Goal: Task Accomplishment & Management: Complete application form

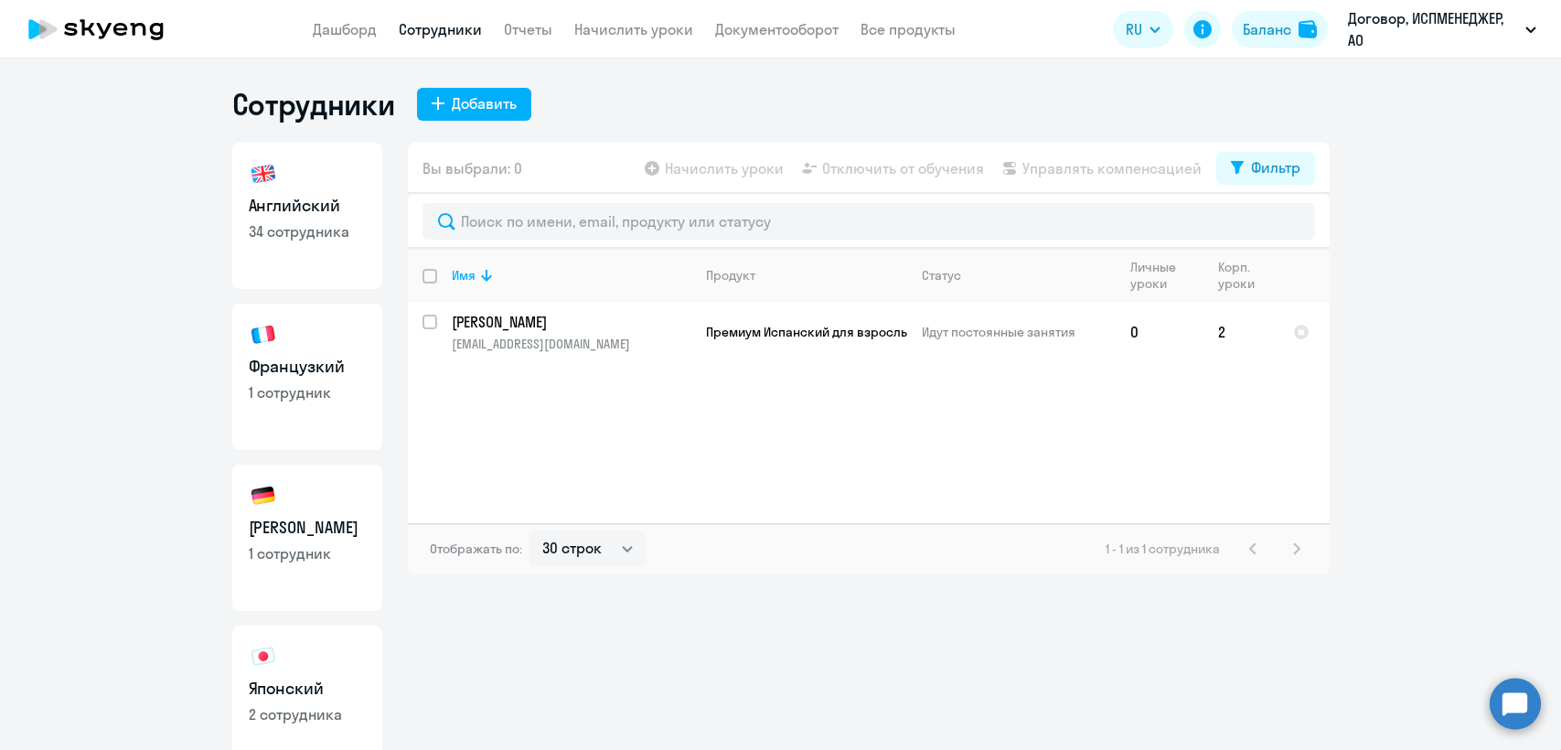
select select "30"
click at [344, 207] on h3 "Английский" at bounding box center [307, 206] width 117 height 24
select select "30"
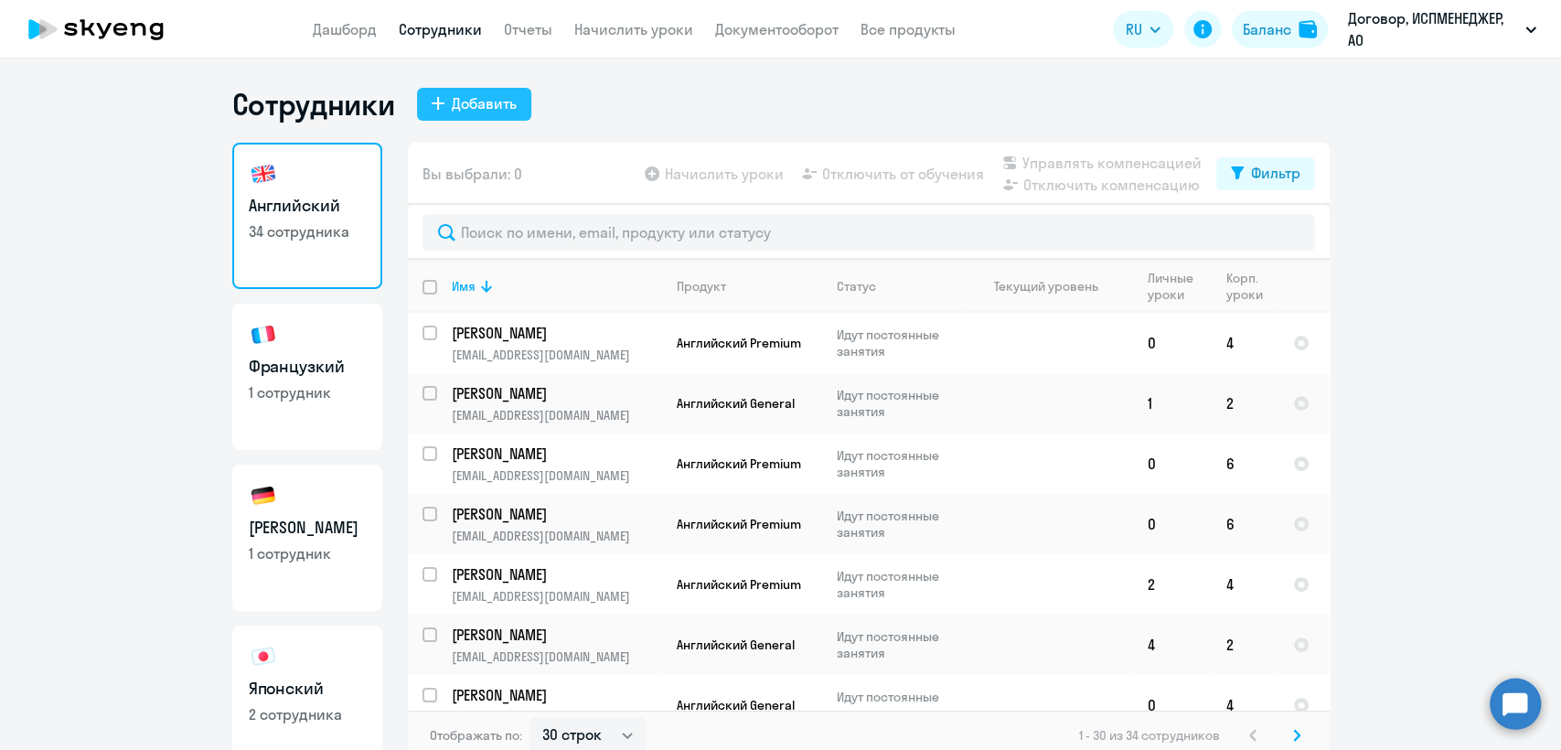
click at [467, 104] on div "Добавить" at bounding box center [484, 103] width 65 height 22
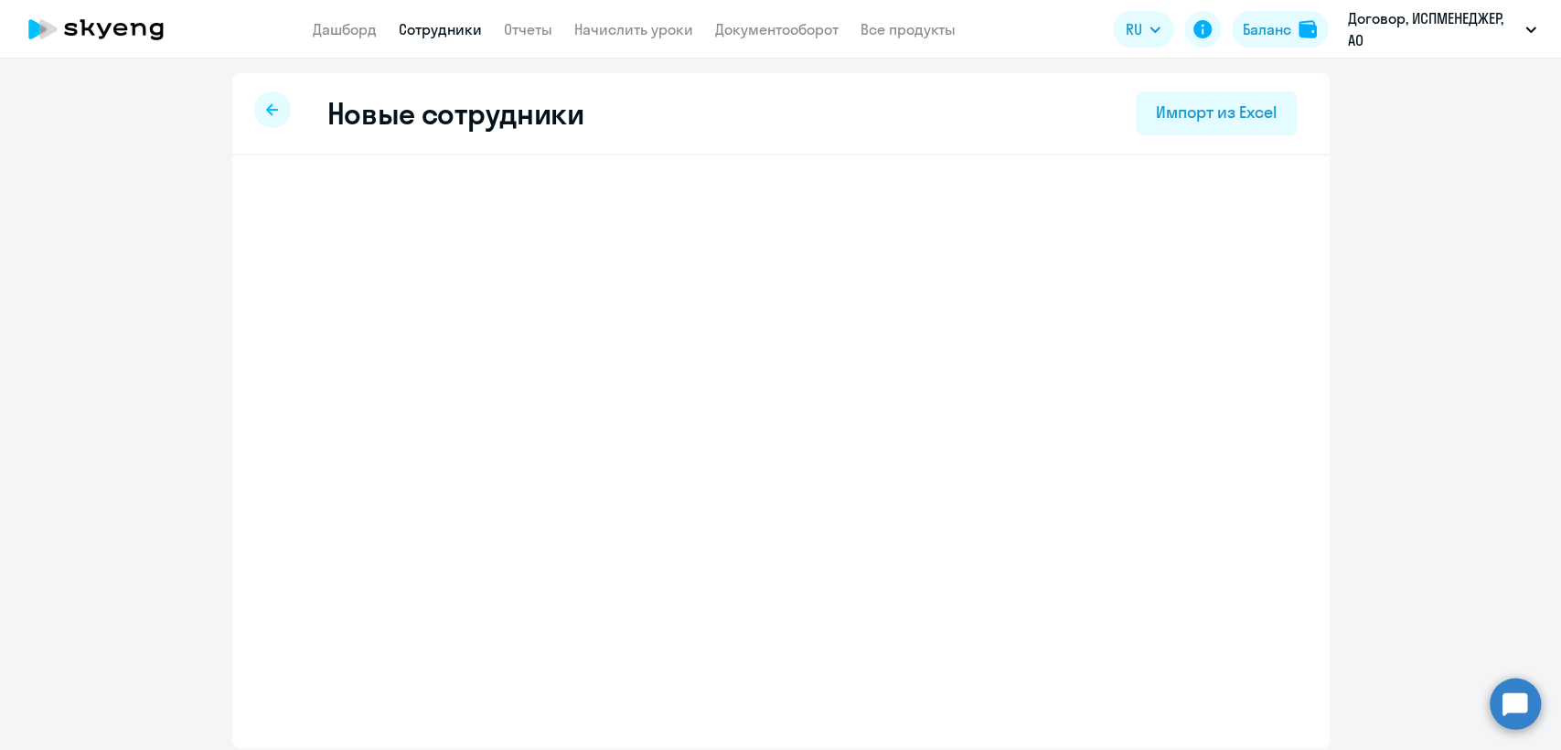
select select "english_adult_not_native_speaker"
select select "3"
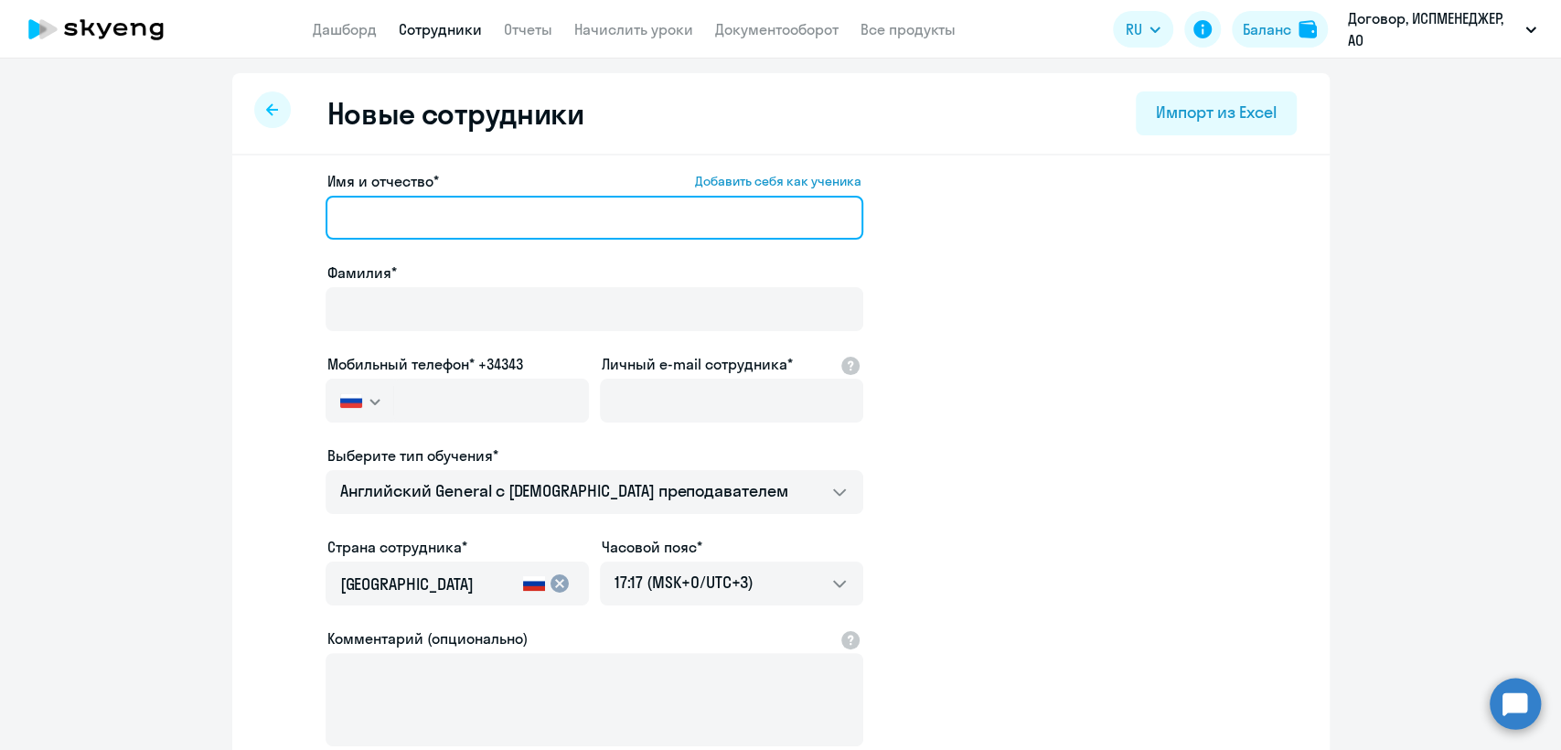
click at [351, 211] on input "Имя и отчество* Добавить себя как ученика" at bounding box center [594, 218] width 538 height 44
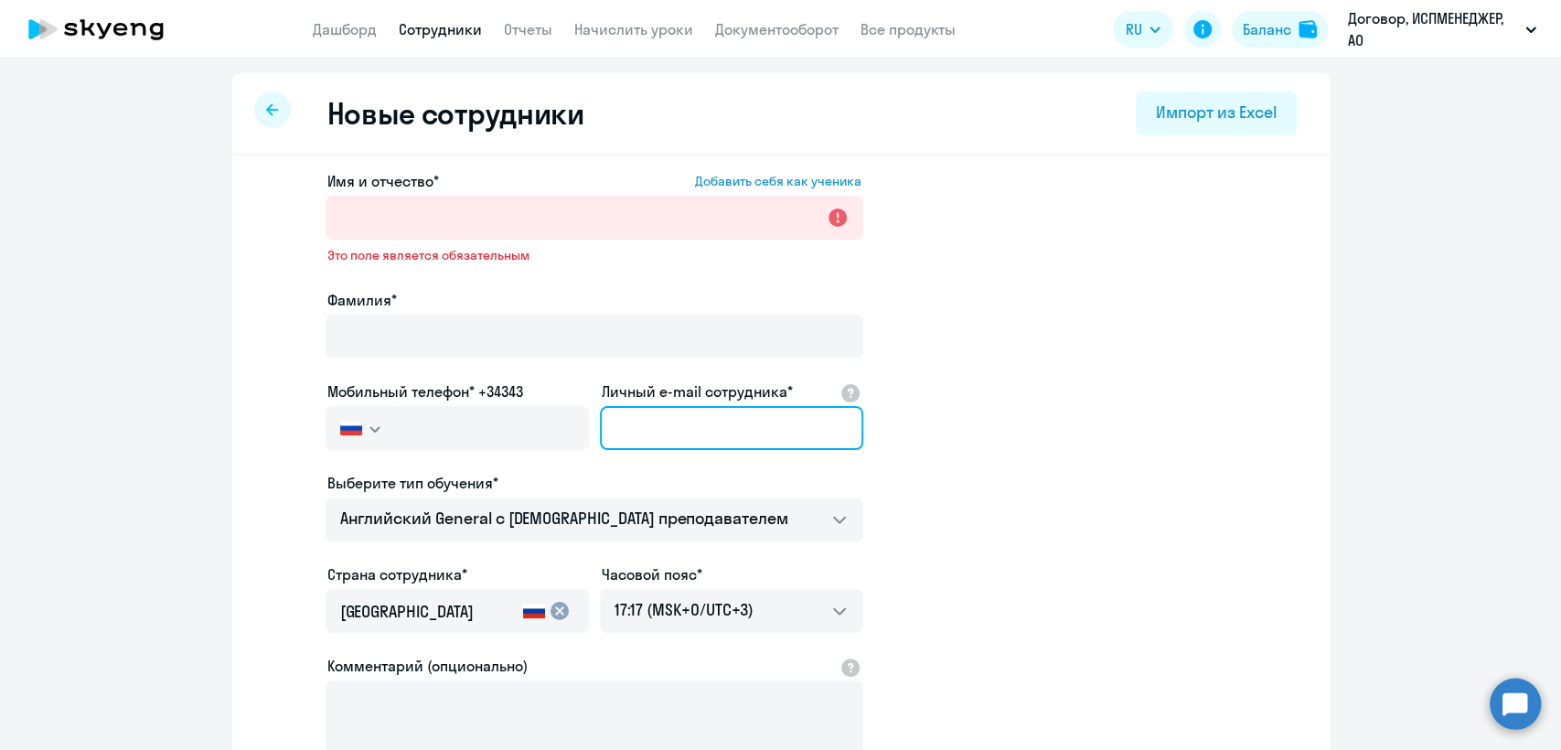
click at [629, 420] on input "Личный e-mail сотрудника*" at bounding box center [731, 428] width 263 height 44
paste input "[EMAIL_ADDRESS][DOMAIN_NAME]"
type input "[EMAIL_ADDRESS][DOMAIN_NAME]"
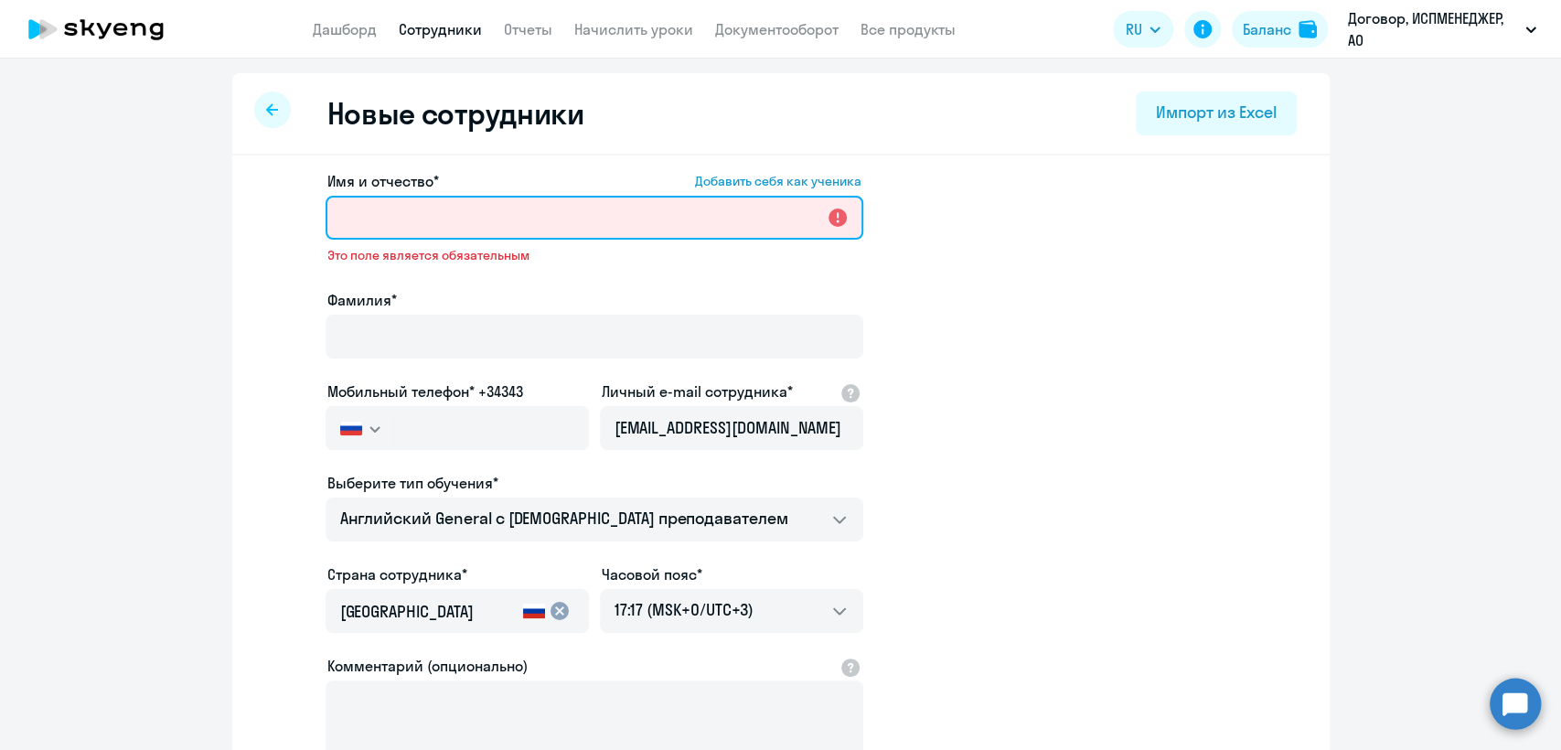
click at [341, 219] on input "Имя и отчество* Добавить себя как ученика" at bounding box center [594, 218] width 538 height 44
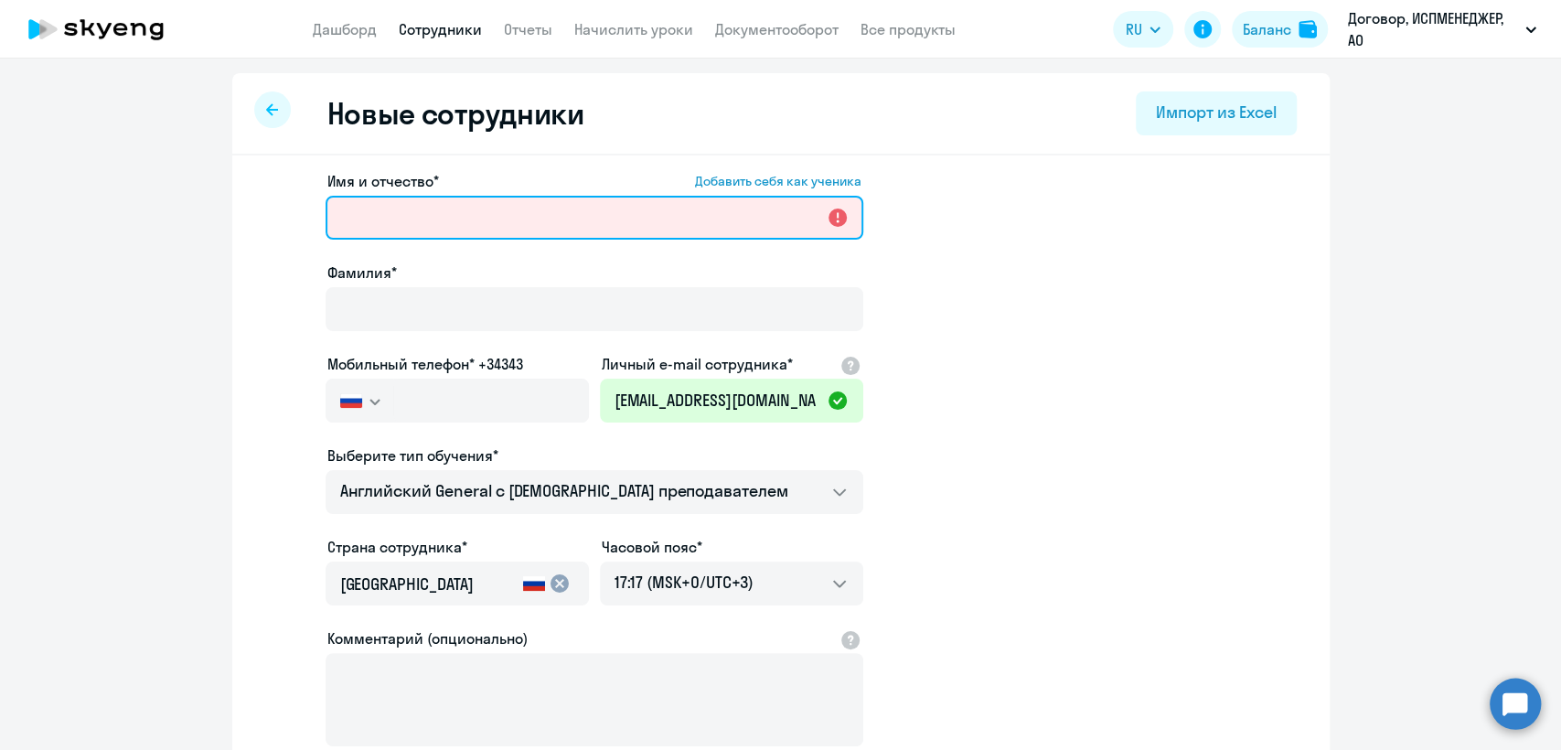
type input "[PERSON_NAME]"
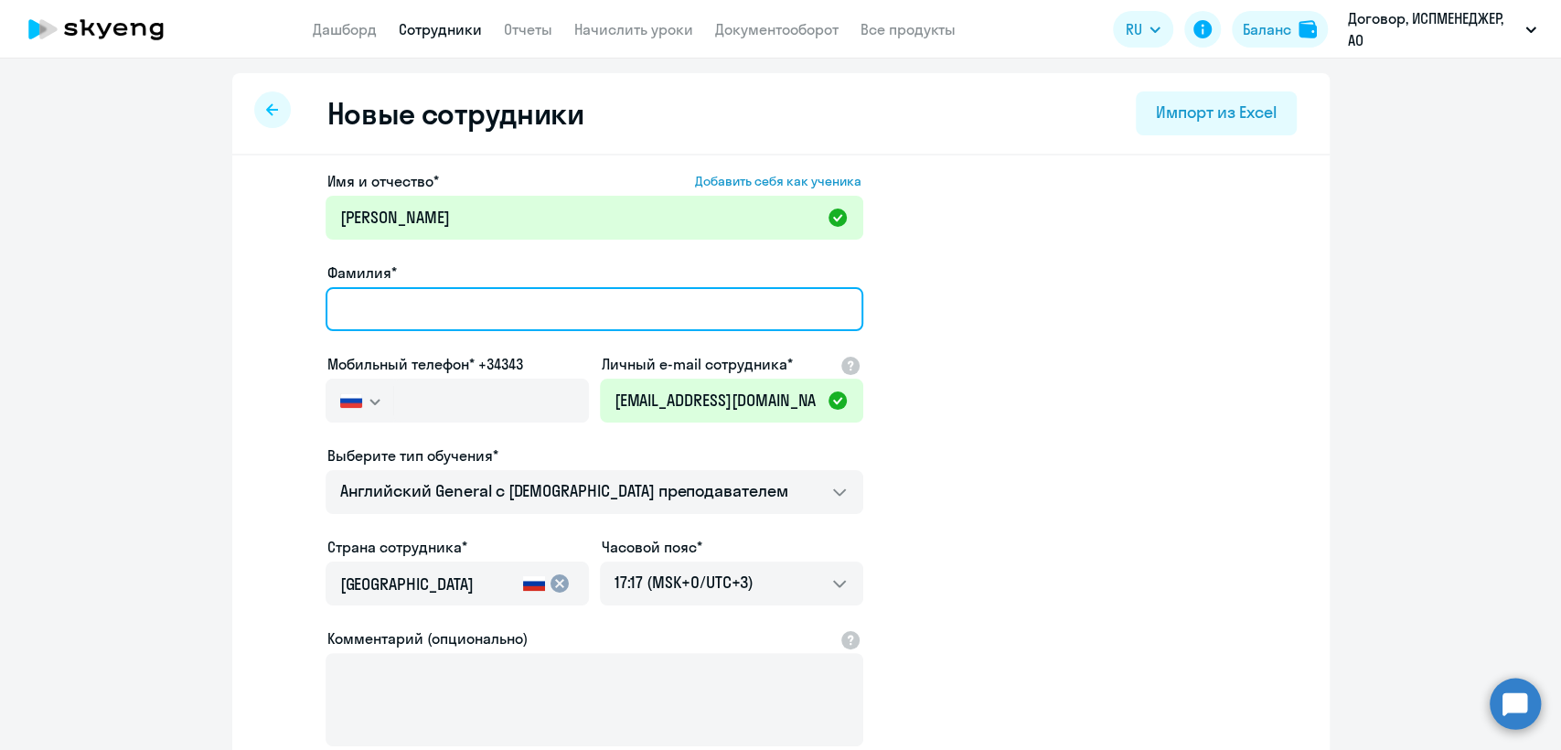
click at [411, 307] on input "Фамилия*" at bounding box center [594, 309] width 538 height 44
type input "P"
type input "[PERSON_NAME]"
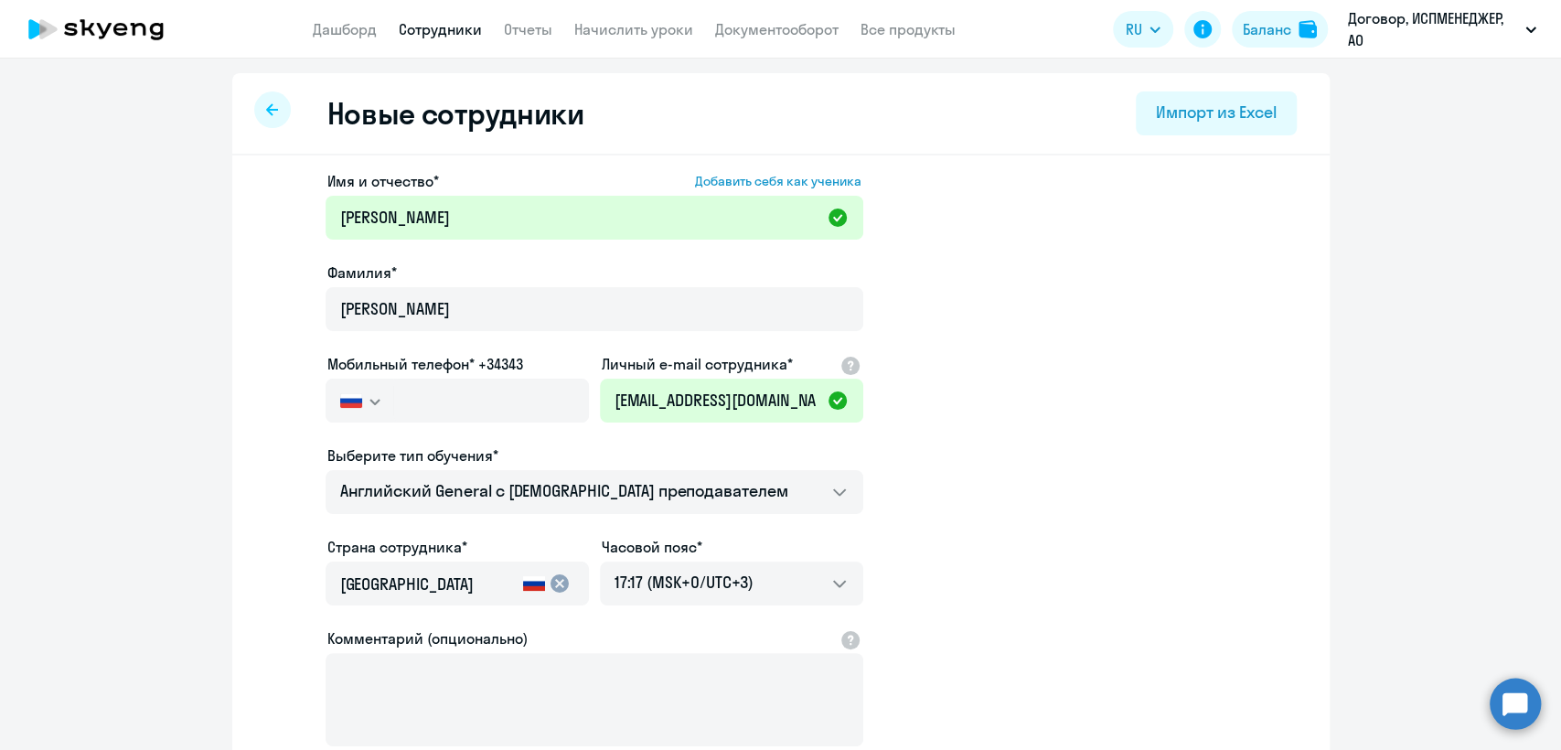
click at [369, 400] on icon "button" at bounding box center [374, 402] width 11 height 6
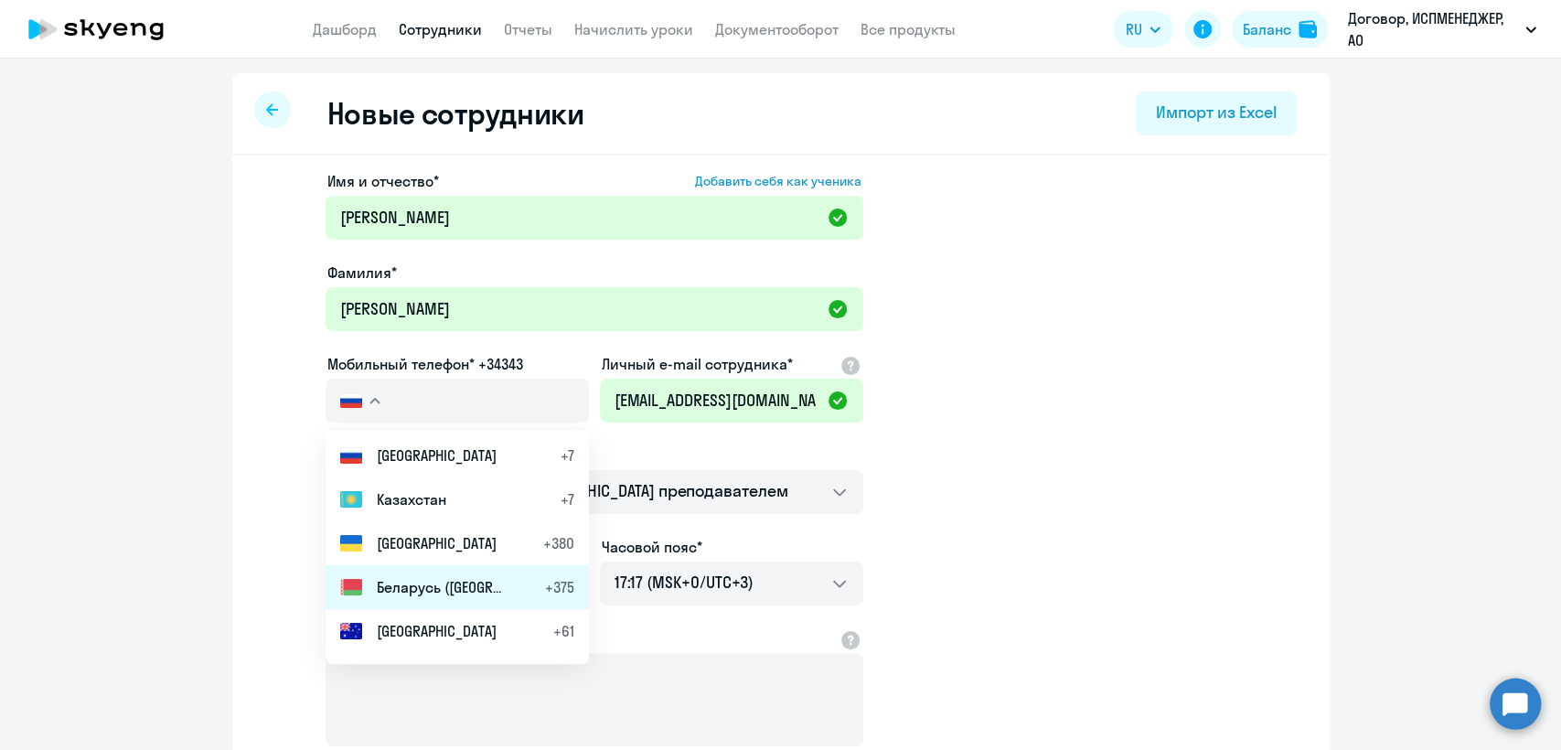
click at [412, 581] on span "Беларусь ([GEOGRAPHIC_DATA])" at bounding box center [441, 587] width 128 height 22
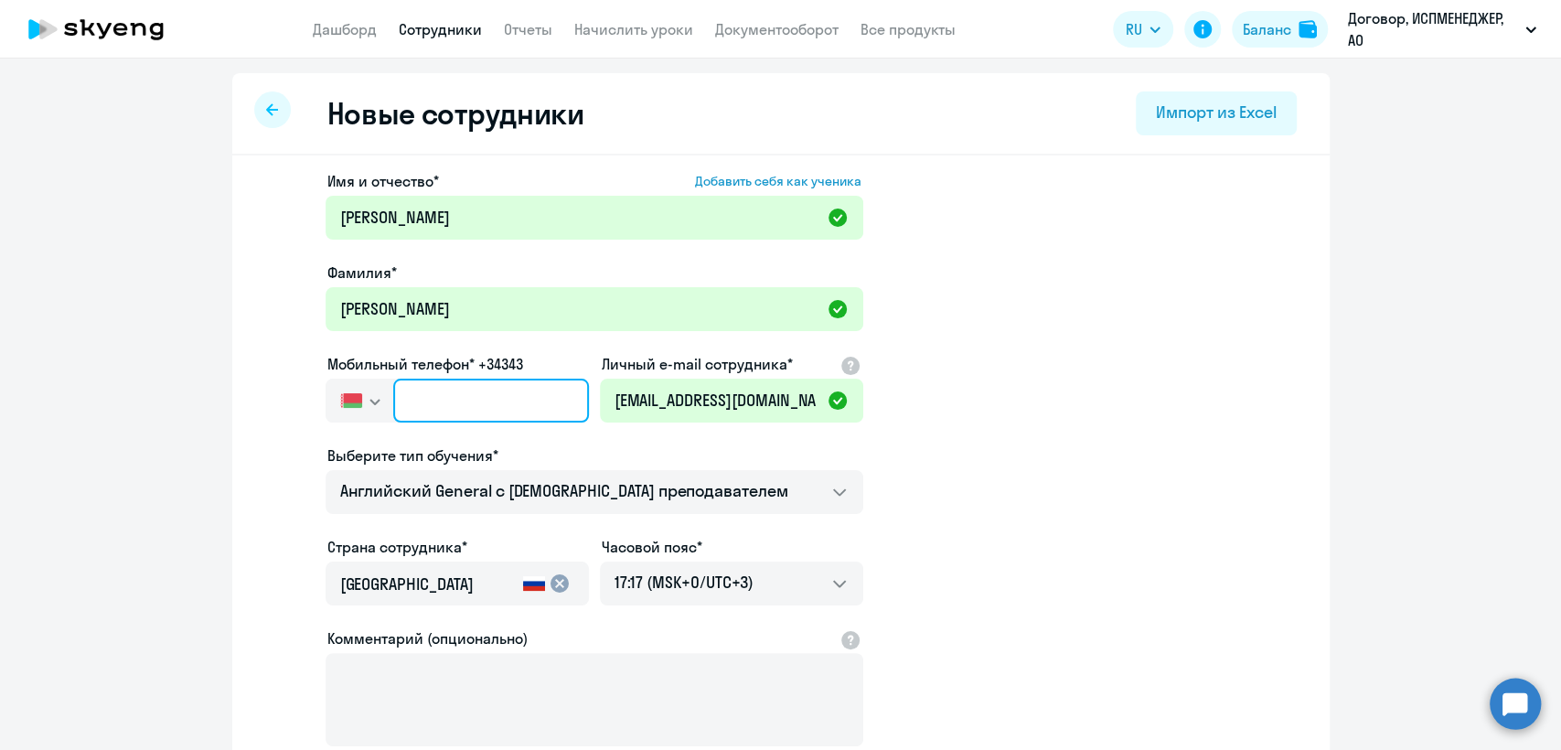
click at [418, 400] on input "text" at bounding box center [490, 401] width 195 height 44
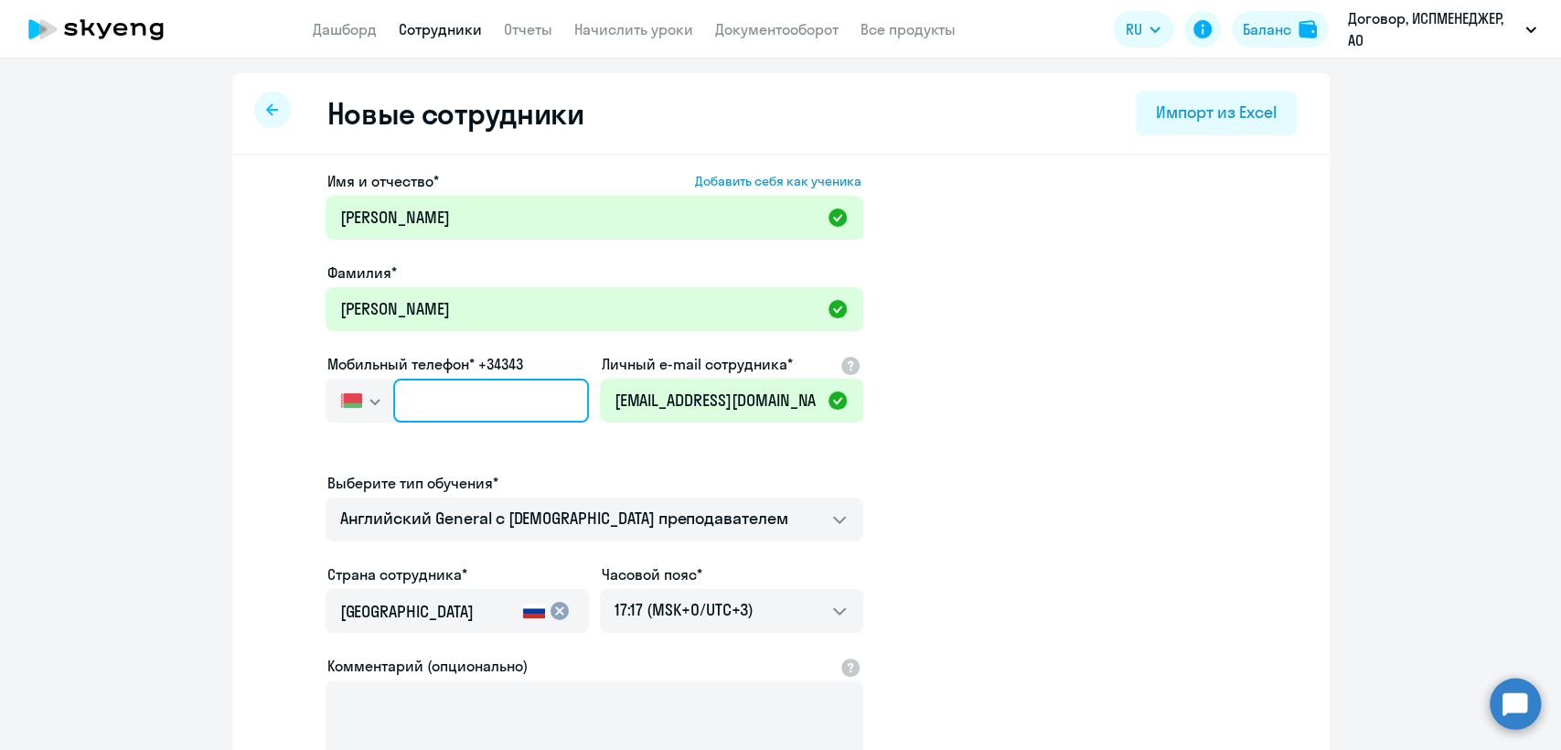
paste input "[PHONE_NUMBER]"
type input "[PHONE_NUMBER]"
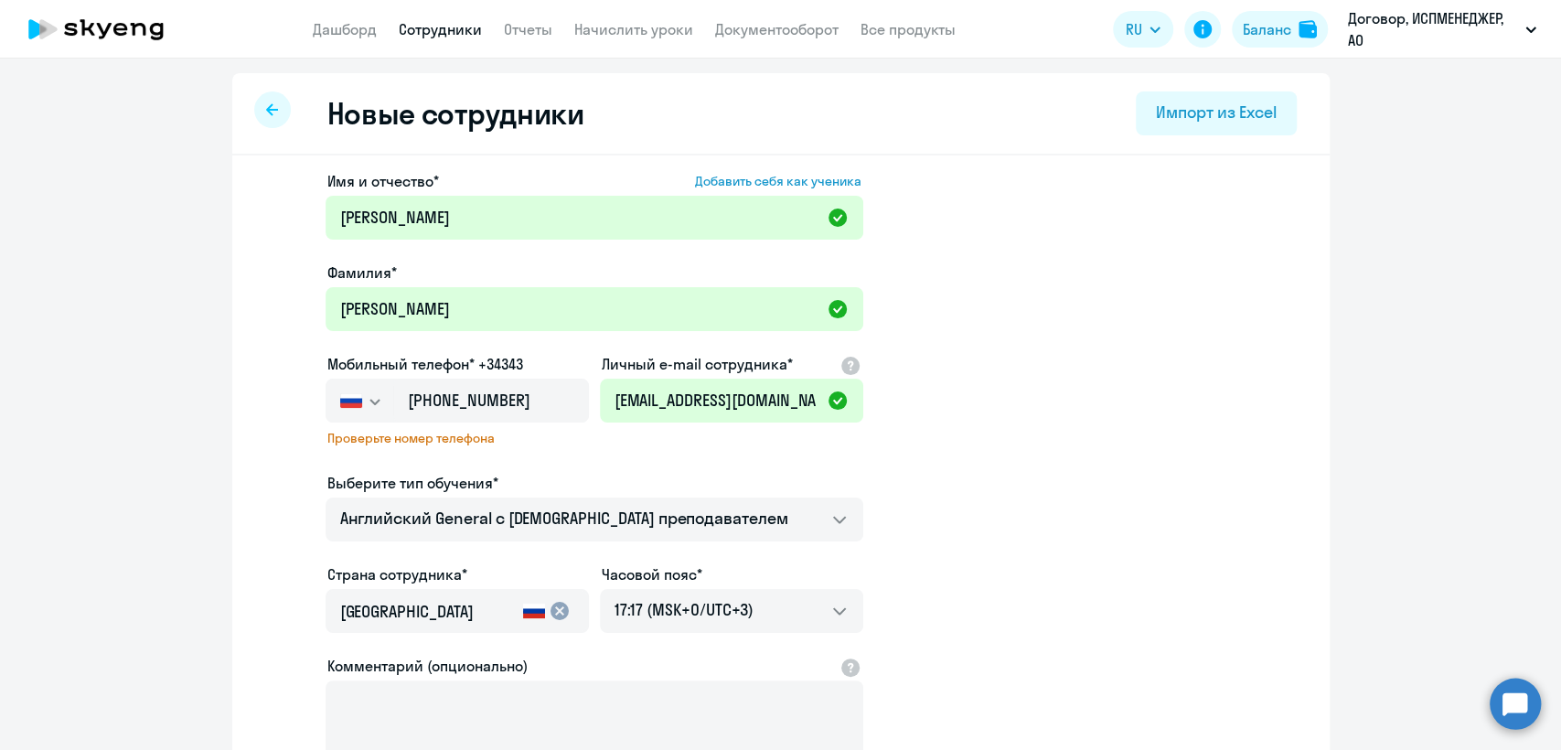
click at [369, 400] on icon "button" at bounding box center [374, 402] width 11 height 6
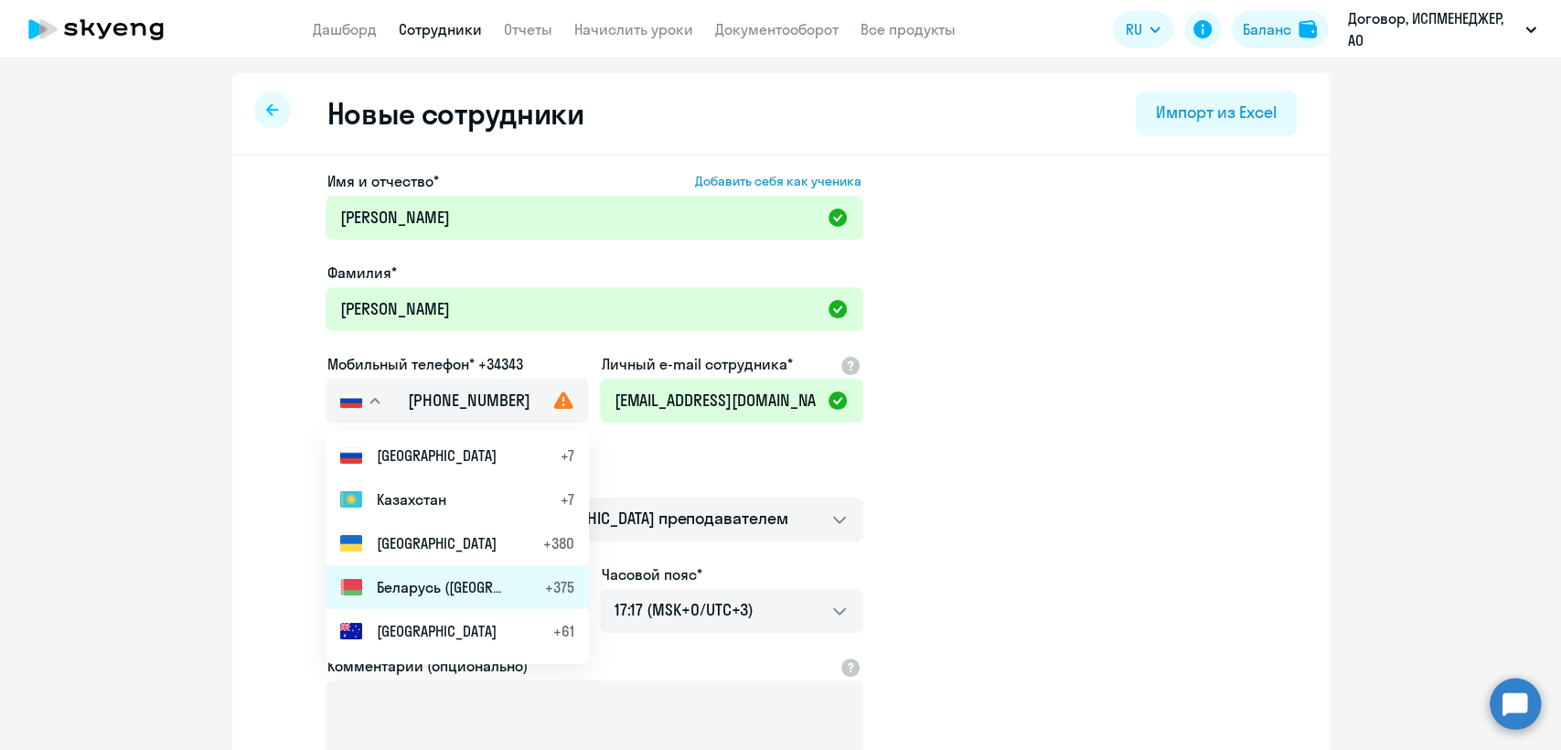
click at [410, 572] on li "Беларусь ([GEOGRAPHIC_DATA]) +375" at bounding box center [456, 587] width 263 height 44
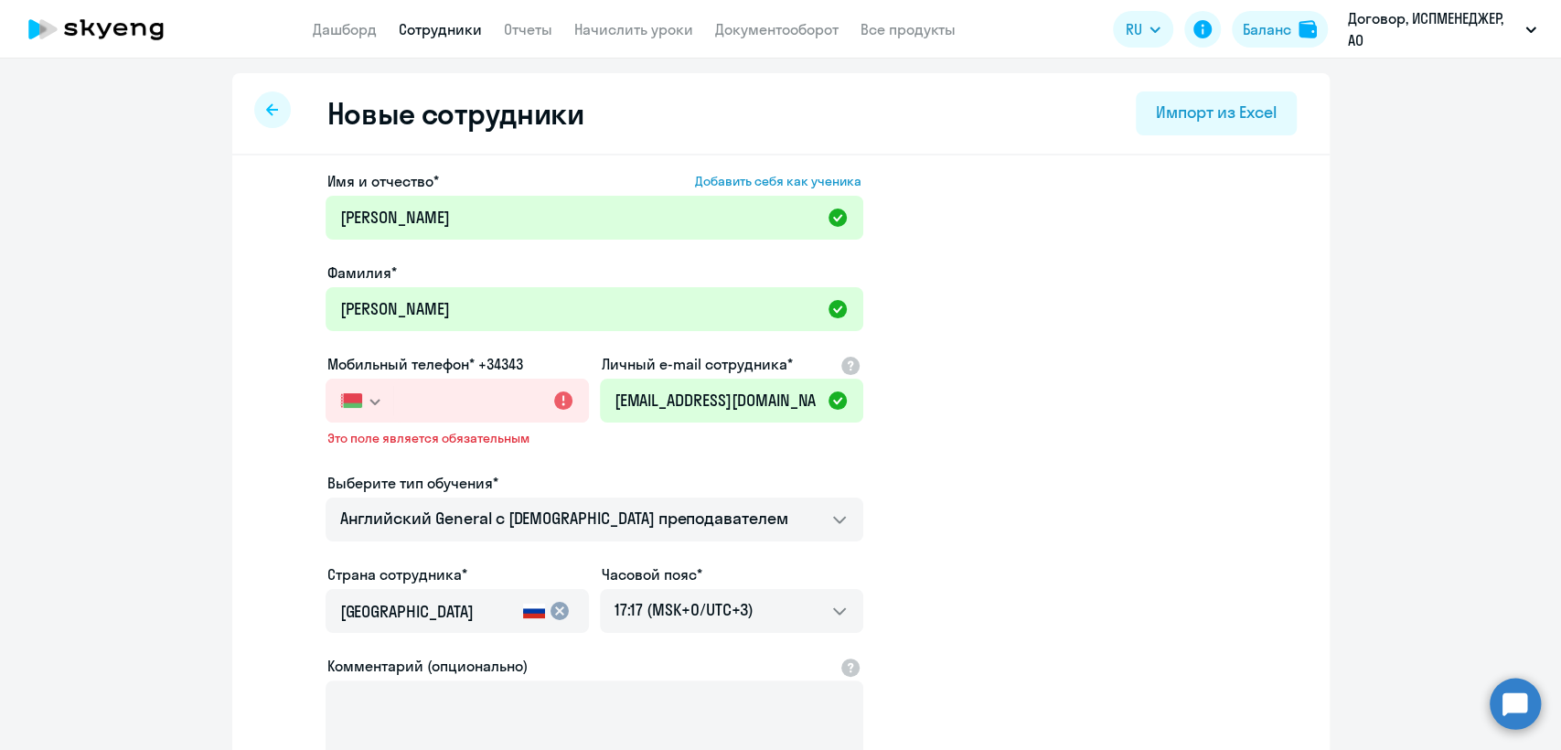
click at [380, 404] on button "button" at bounding box center [359, 401] width 68 height 44
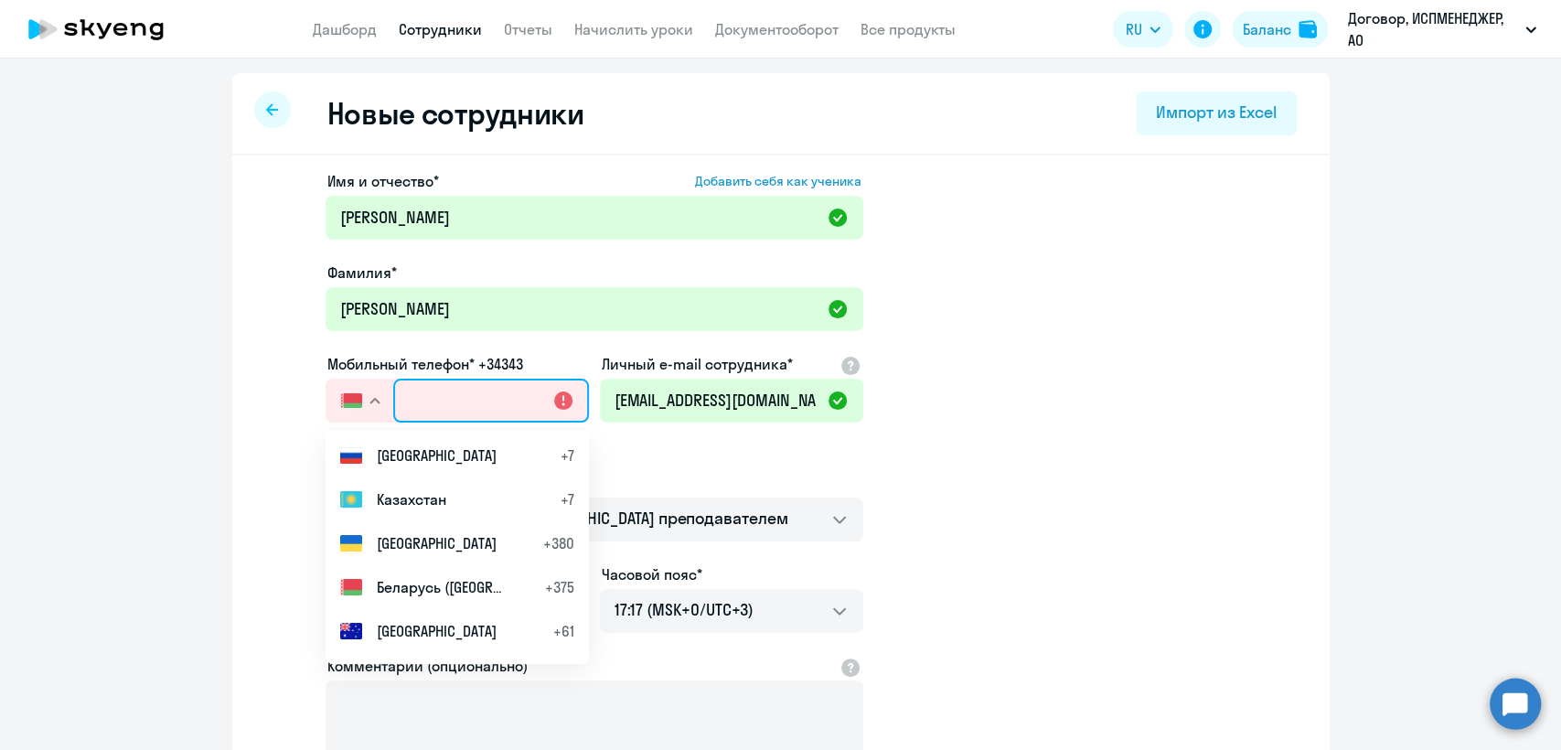
click at [453, 393] on input "text" at bounding box center [490, 401] width 195 height 44
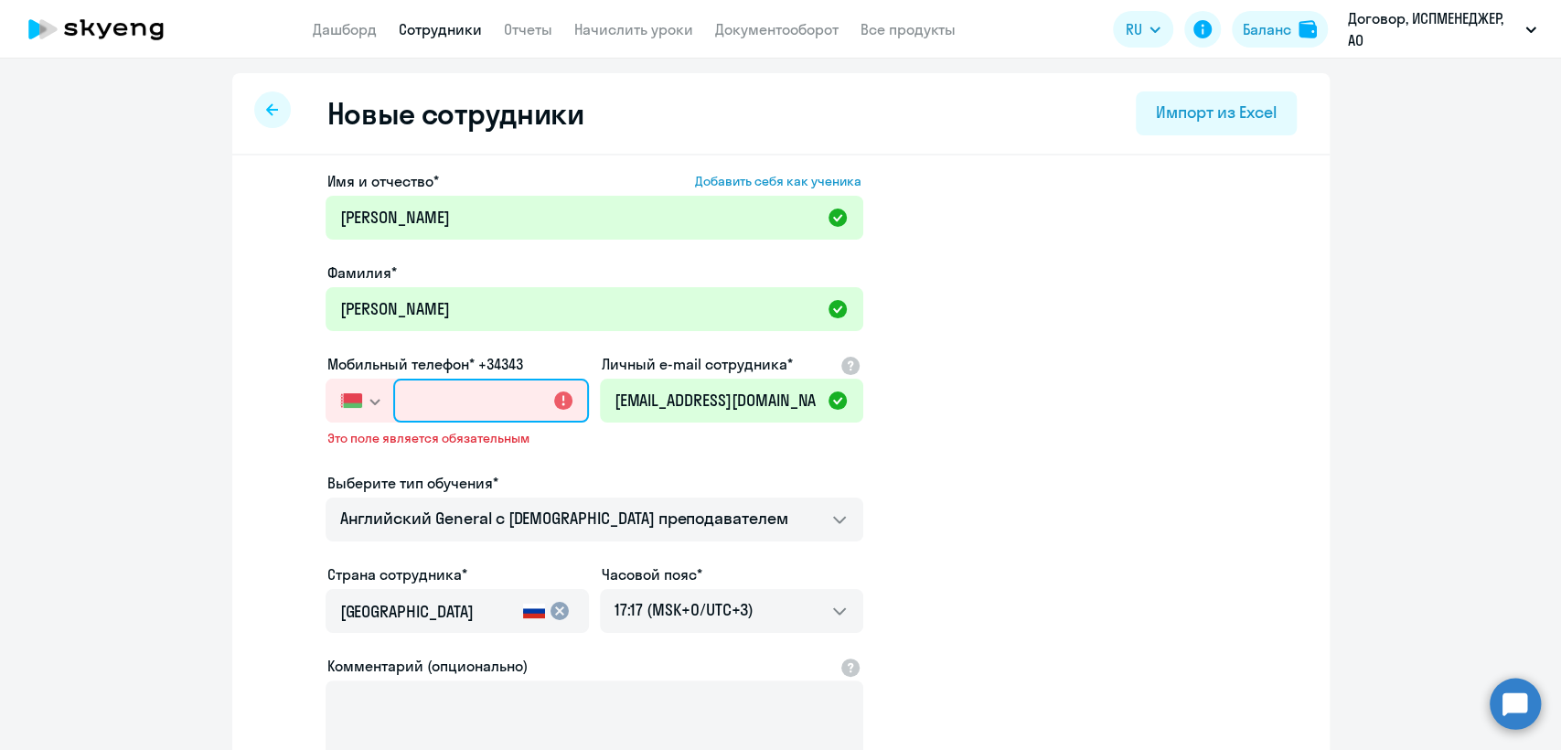
paste input "[PHONE_NUMBER]"
type input "[PHONE_NUMBER]"
click at [421, 400] on input "[PHONE_NUMBER]" at bounding box center [490, 401] width 195 height 44
click at [358, 400] on button "button" at bounding box center [359, 401] width 68 height 44
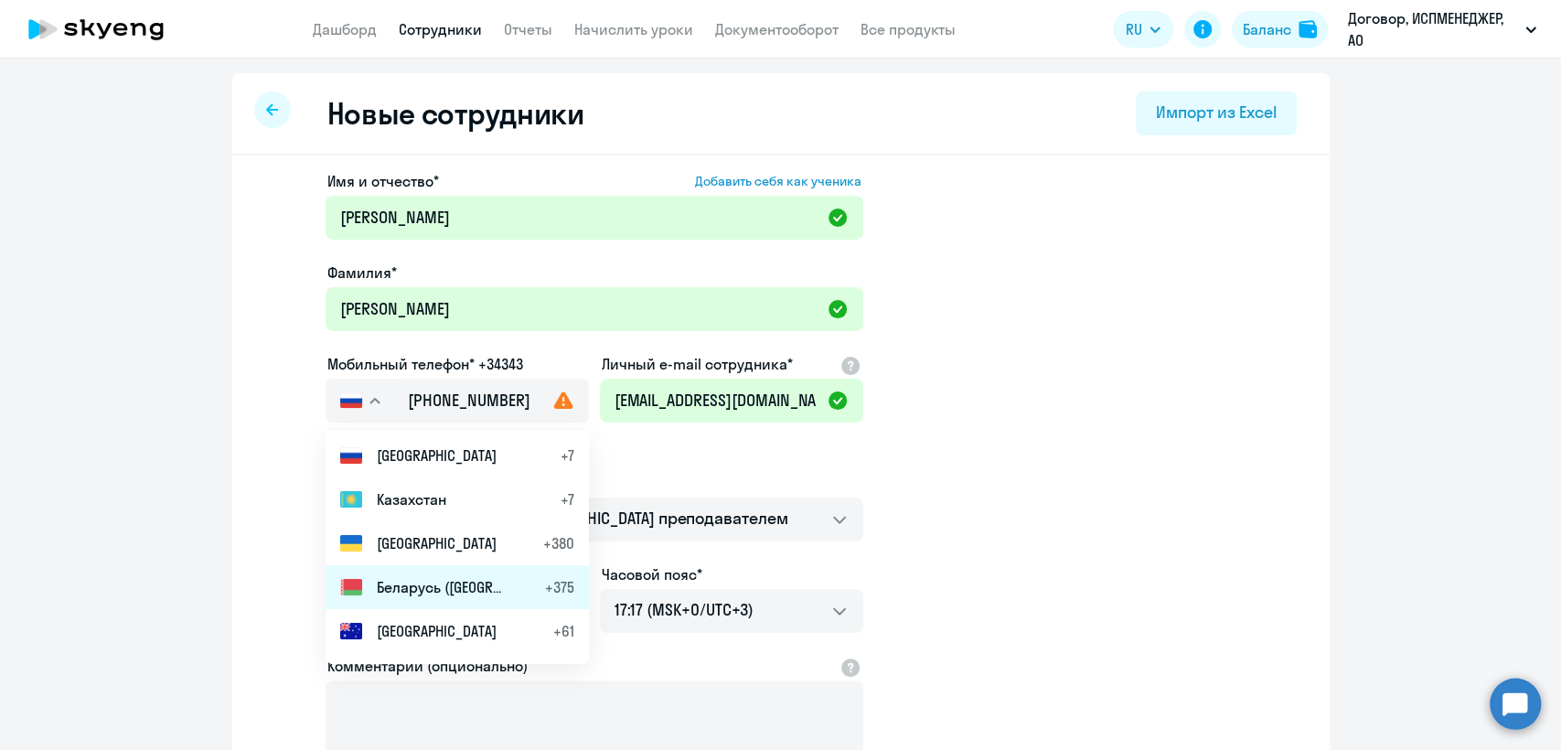
click at [402, 583] on span "Беларусь ([GEOGRAPHIC_DATA])" at bounding box center [441, 587] width 128 height 22
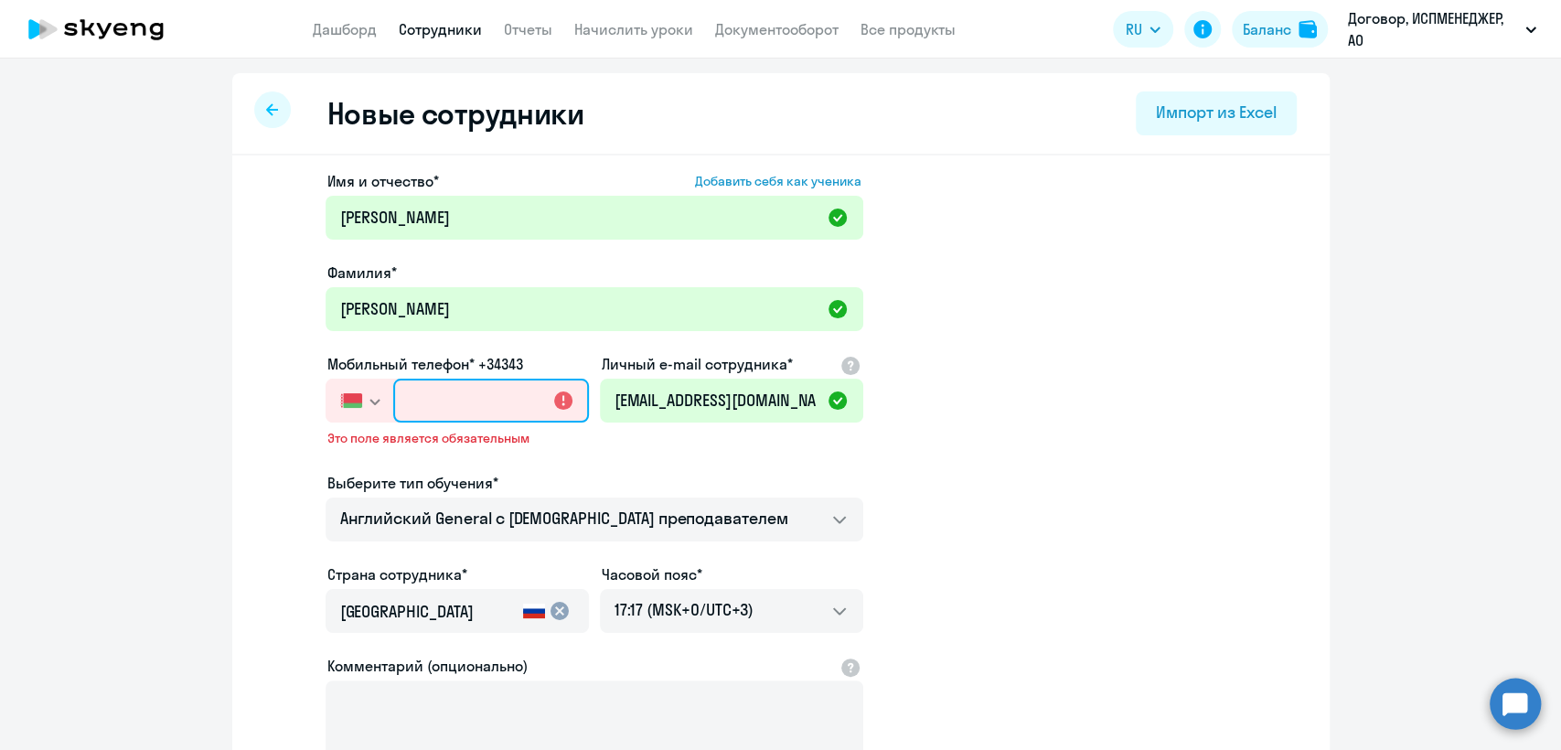
click at [550, 394] on input "text" at bounding box center [490, 401] width 195 height 44
click at [561, 477] on div "Выберите тип обучения*" at bounding box center [594, 483] width 538 height 22
click at [438, 401] on input "text" at bounding box center [490, 401] width 195 height 44
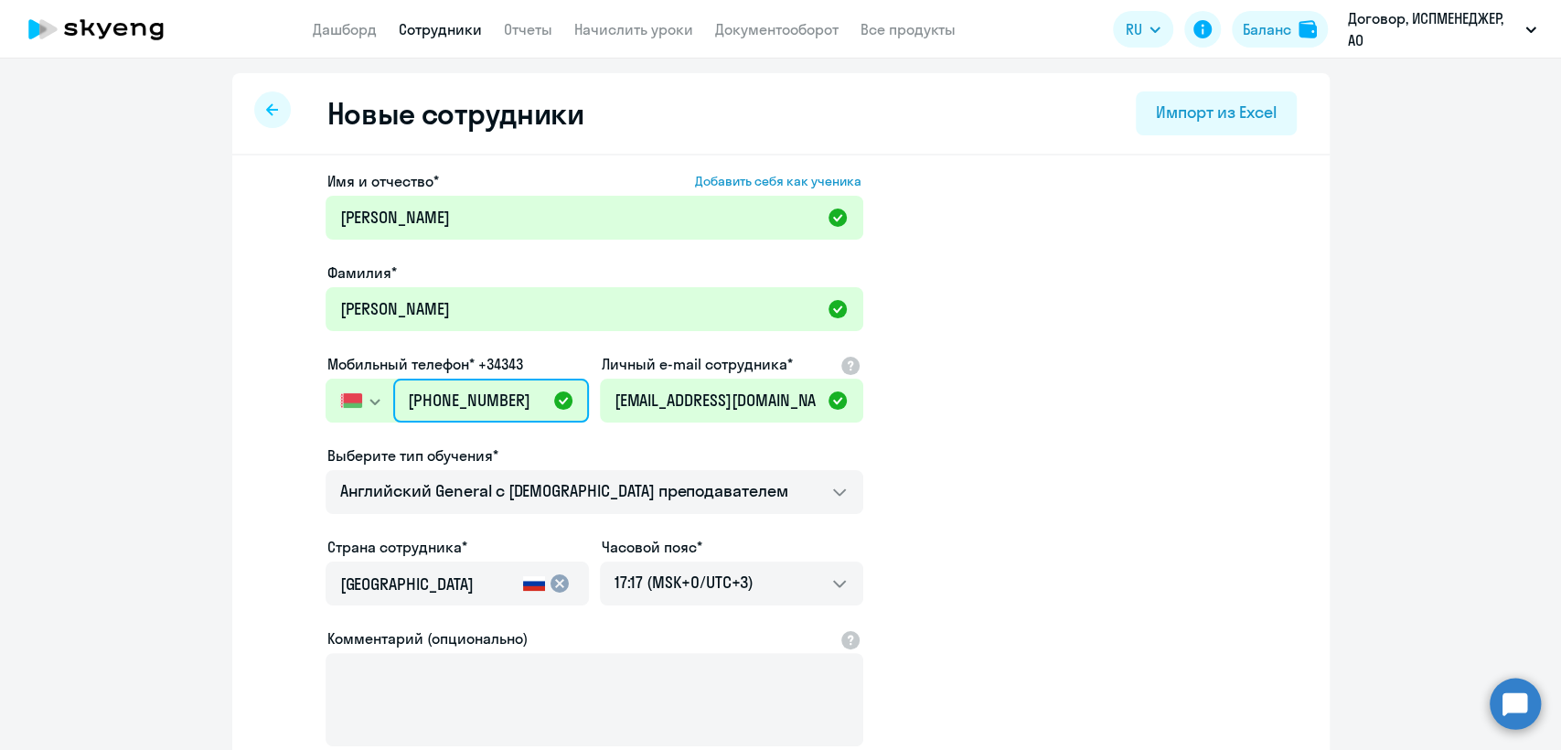
type input "[PHONE_NUMBER]"
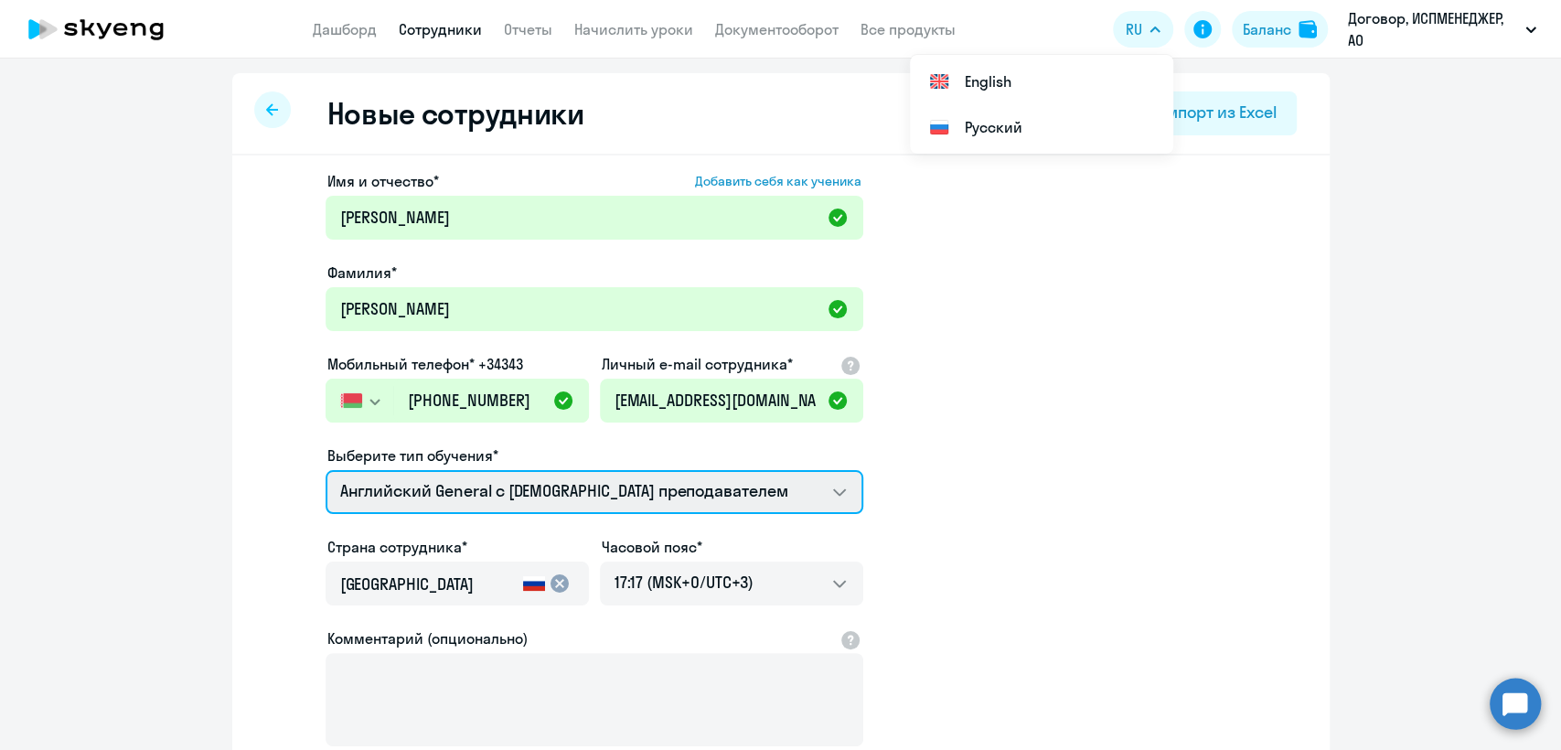
click at [832, 492] on select "Премиум уроки по французскому языку для взрослых Английский General с [DEMOGRAP…" at bounding box center [594, 492] width 538 height 44
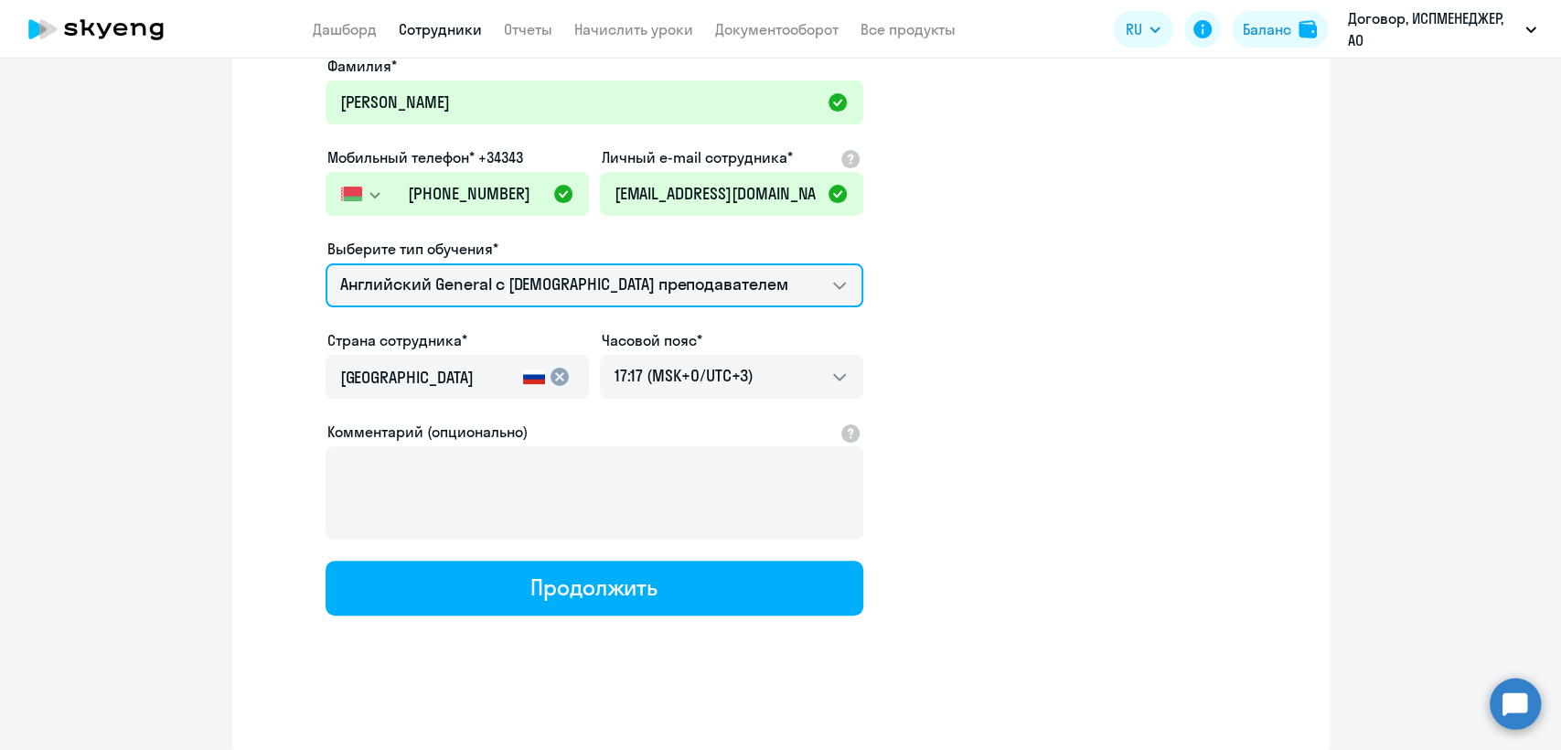
scroll to position [208, 0]
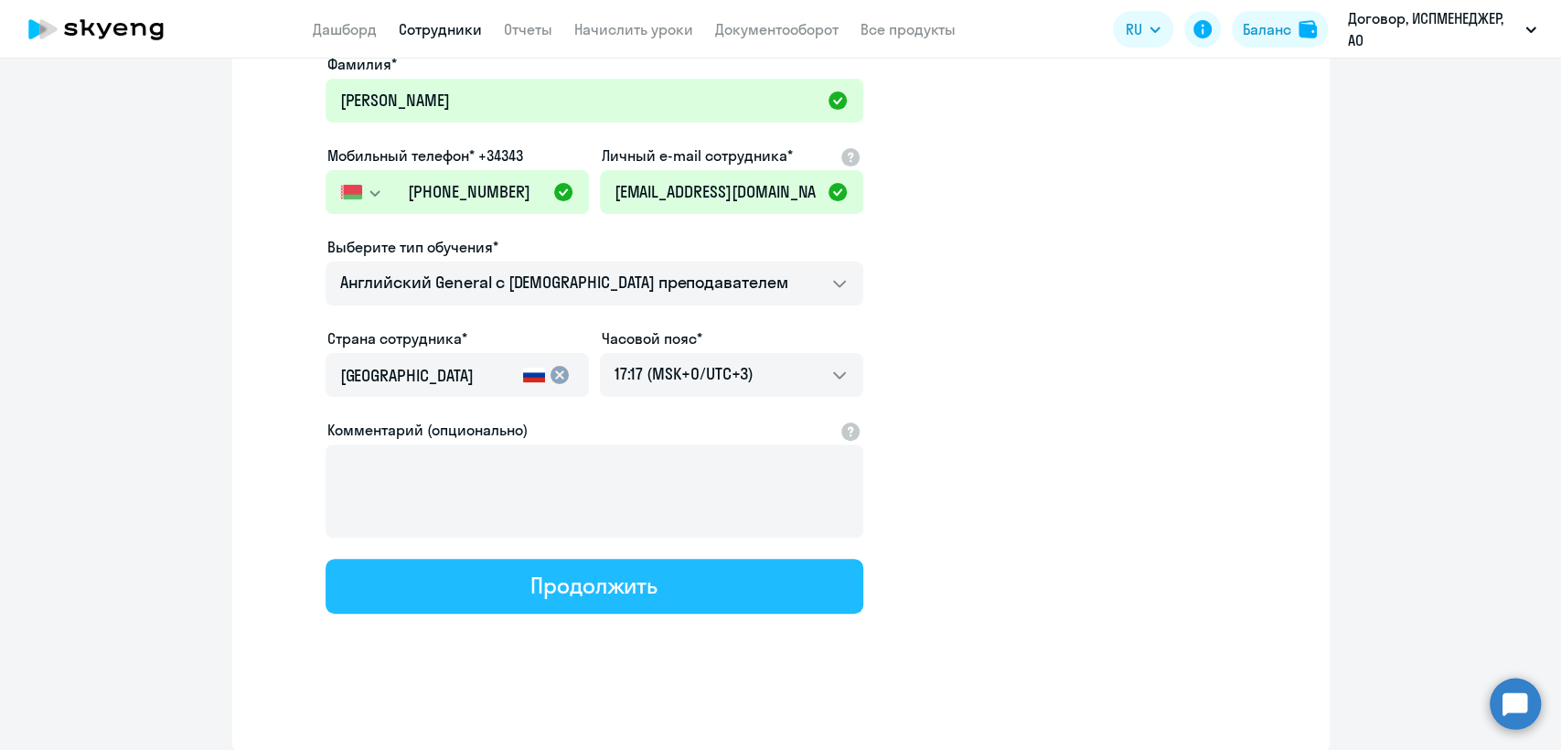
click at [614, 585] on div "Продолжить" at bounding box center [593, 585] width 127 height 29
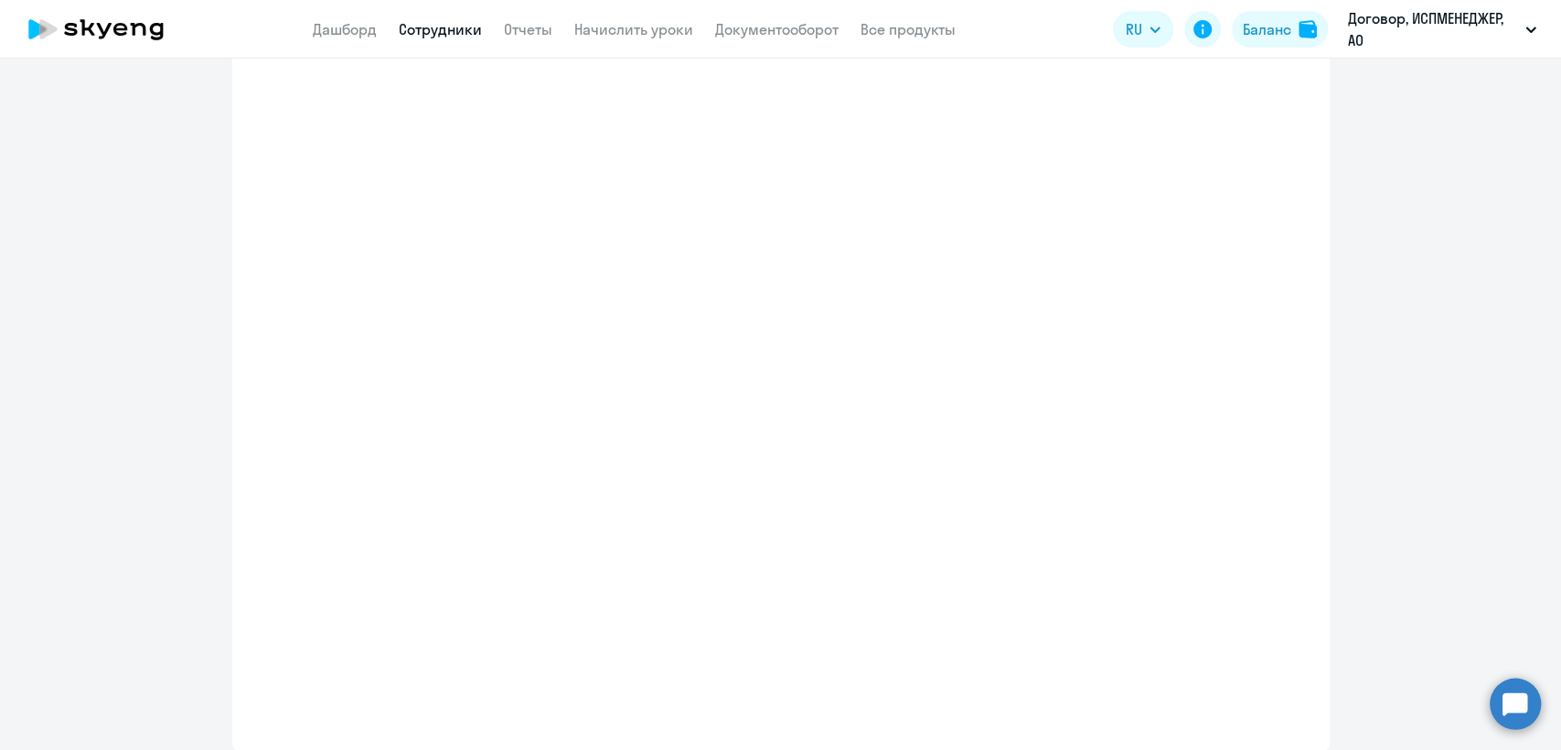
select select "english_adult_not_native_speaker"
select select "3"
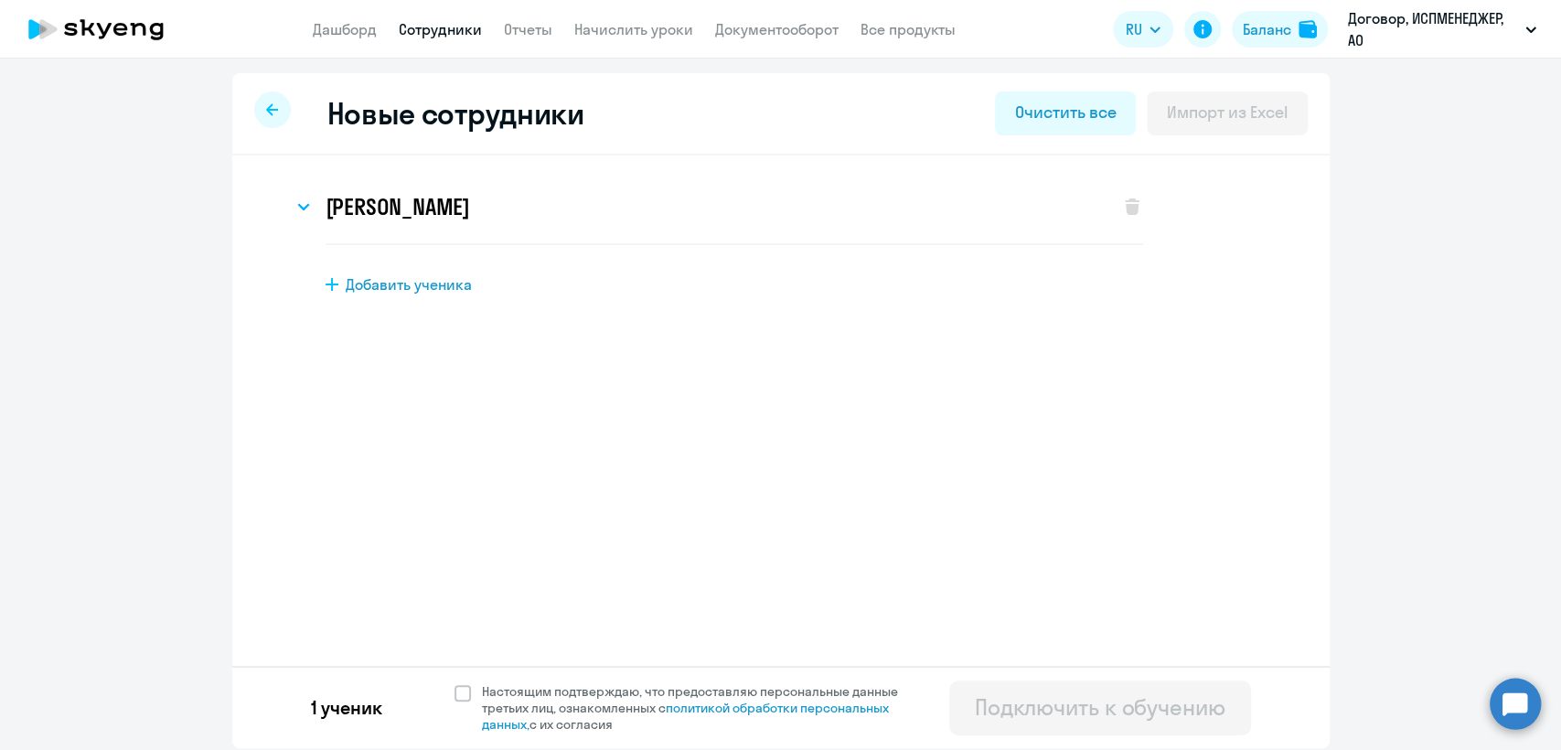
scroll to position [0, 0]
click at [461, 689] on span at bounding box center [462, 693] width 16 height 16
click at [454, 683] on input "Настоящим подтверждаю, что предоставляю персональные данные третьих лиц, ознако…" at bounding box center [453, 682] width 1 height 1
checkbox input "true"
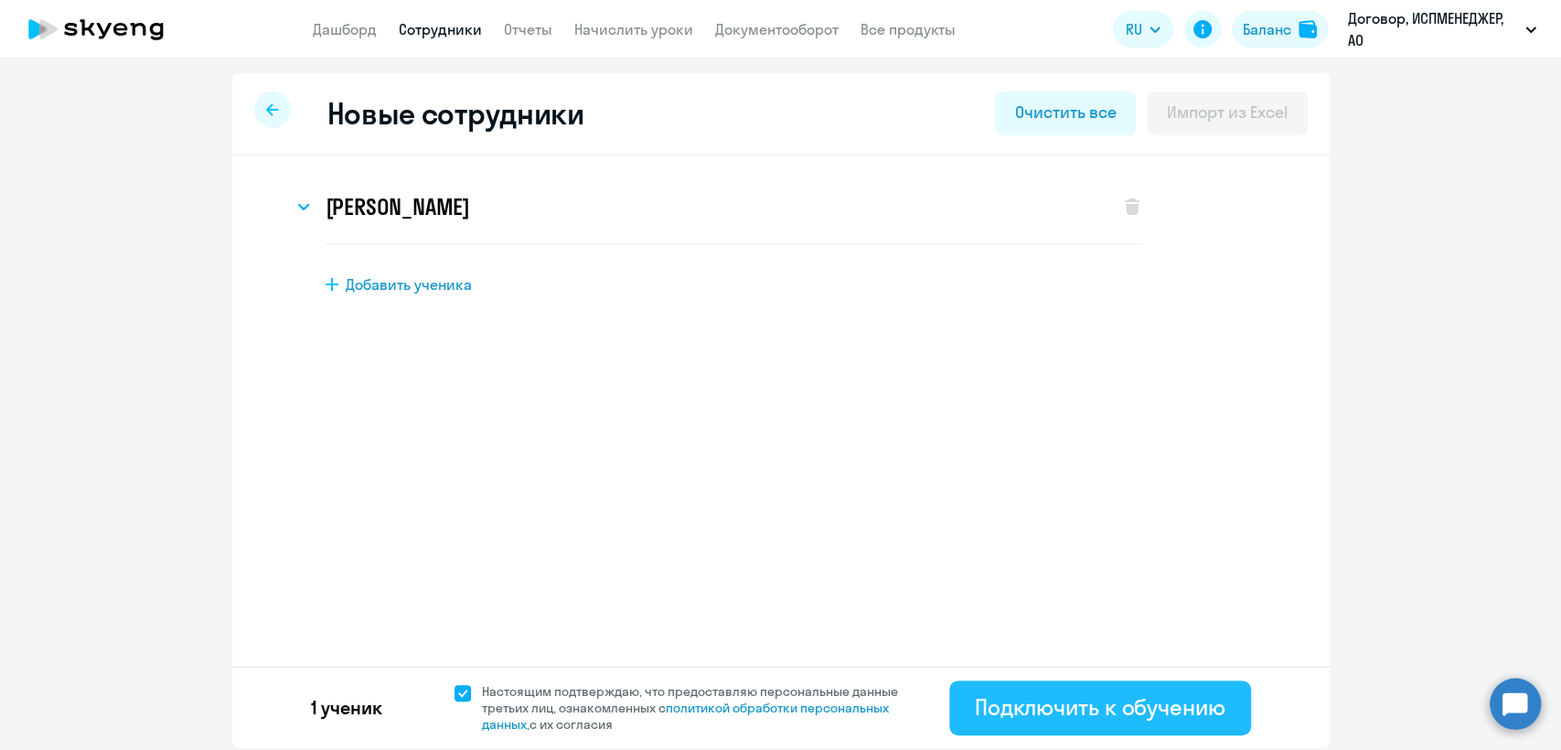
click at [1106, 717] on div "Подключить к обучению" at bounding box center [1100, 706] width 251 height 29
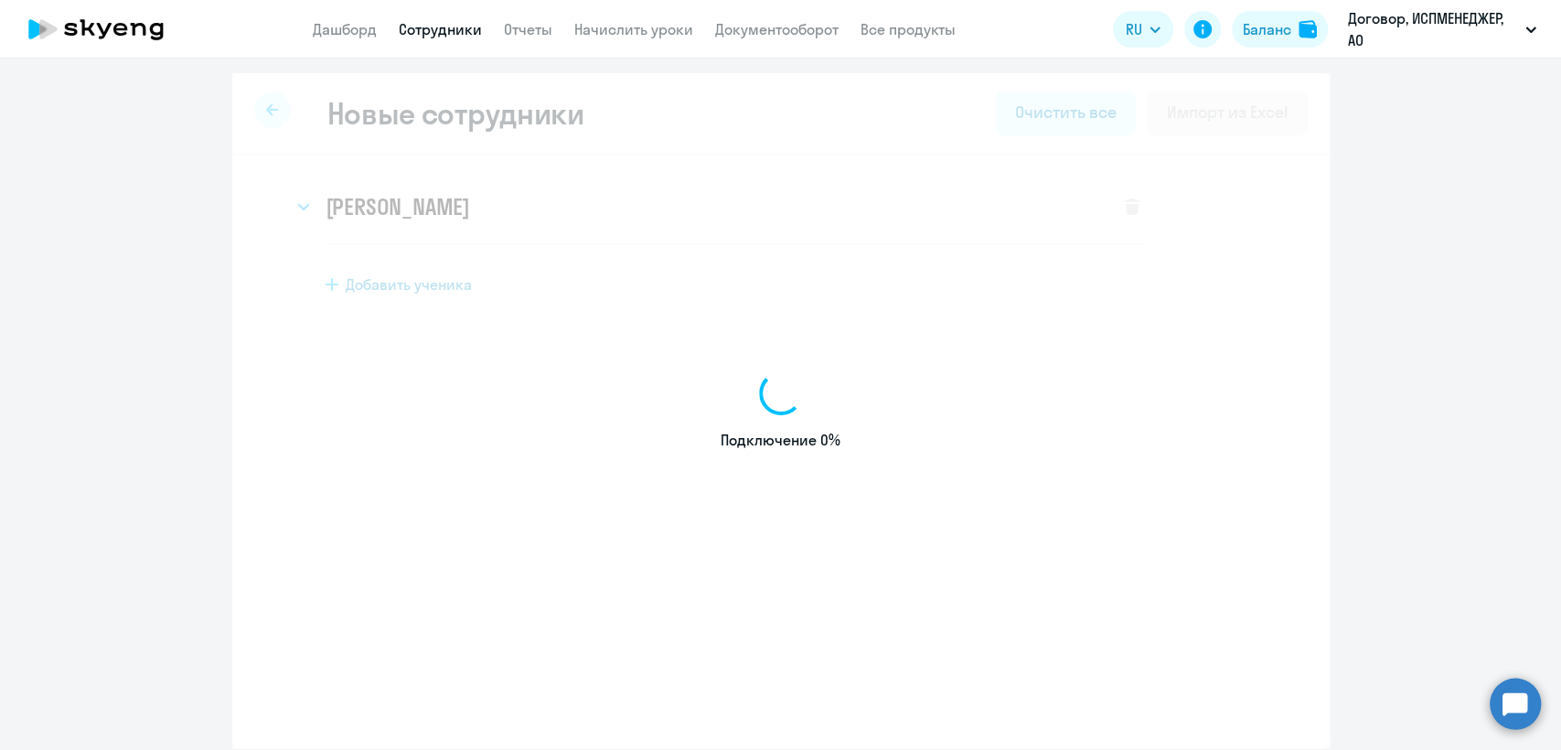
select select "english_adult_not_native_speaker"
select select "3"
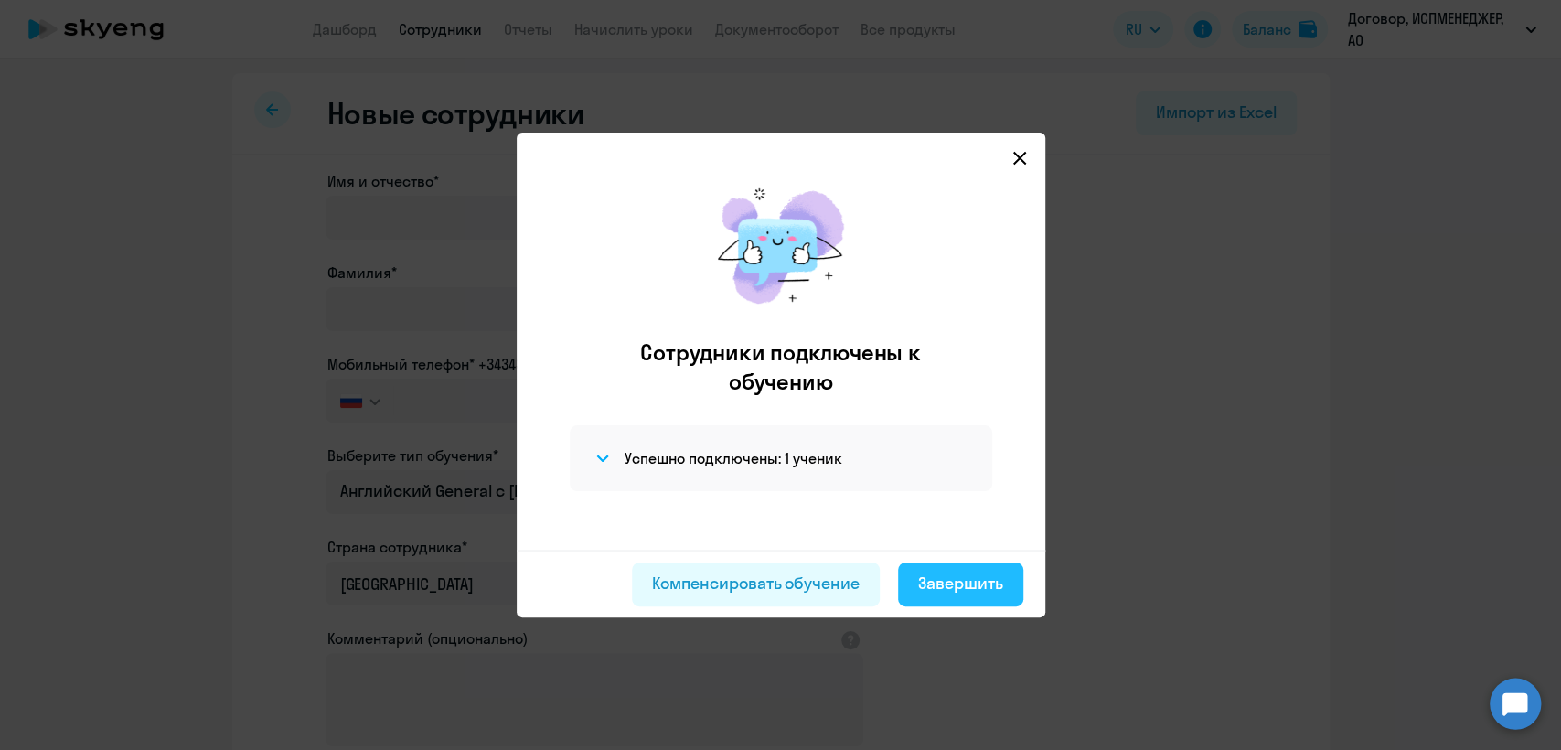
click at [973, 587] on div "Завершить" at bounding box center [960, 583] width 85 height 24
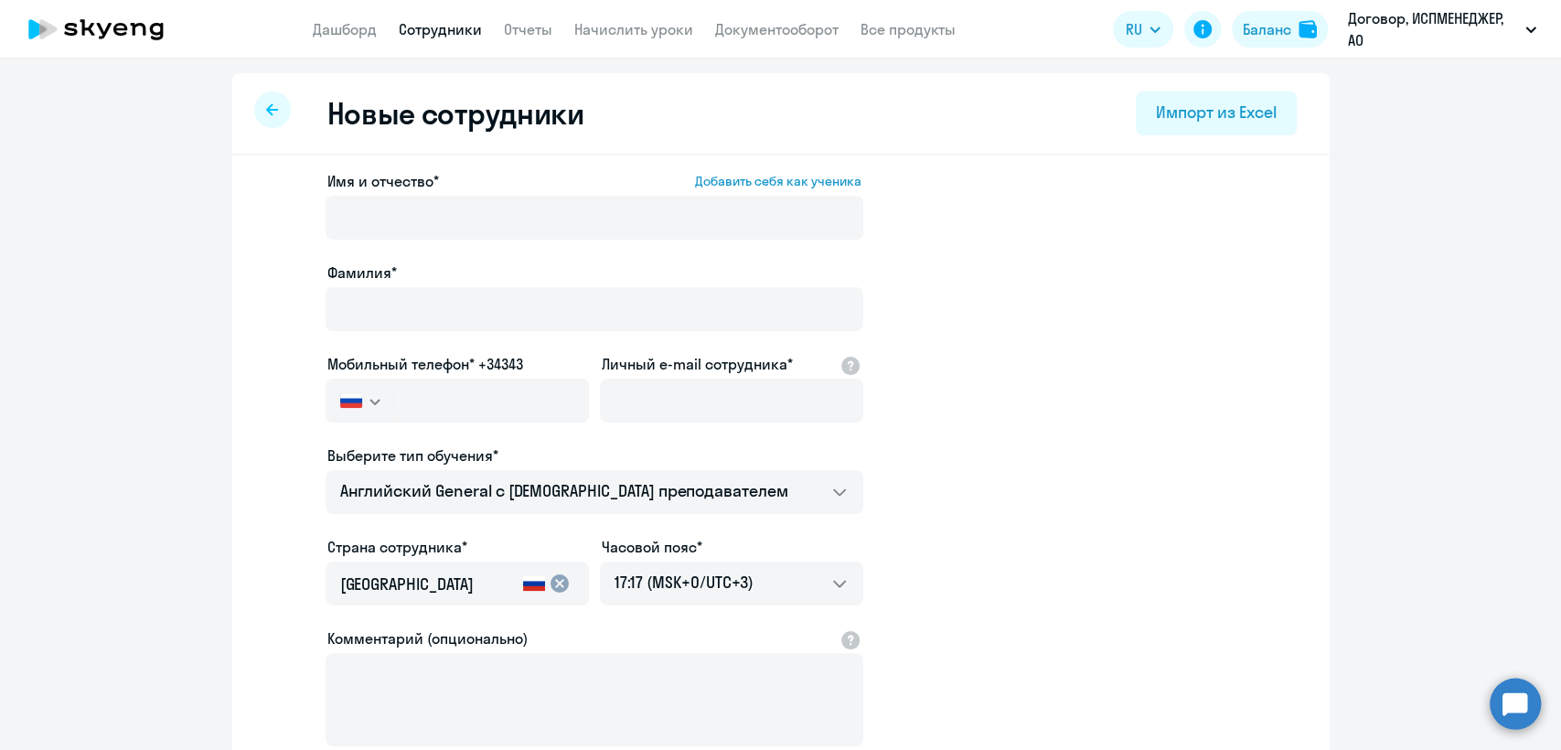
select select "30"
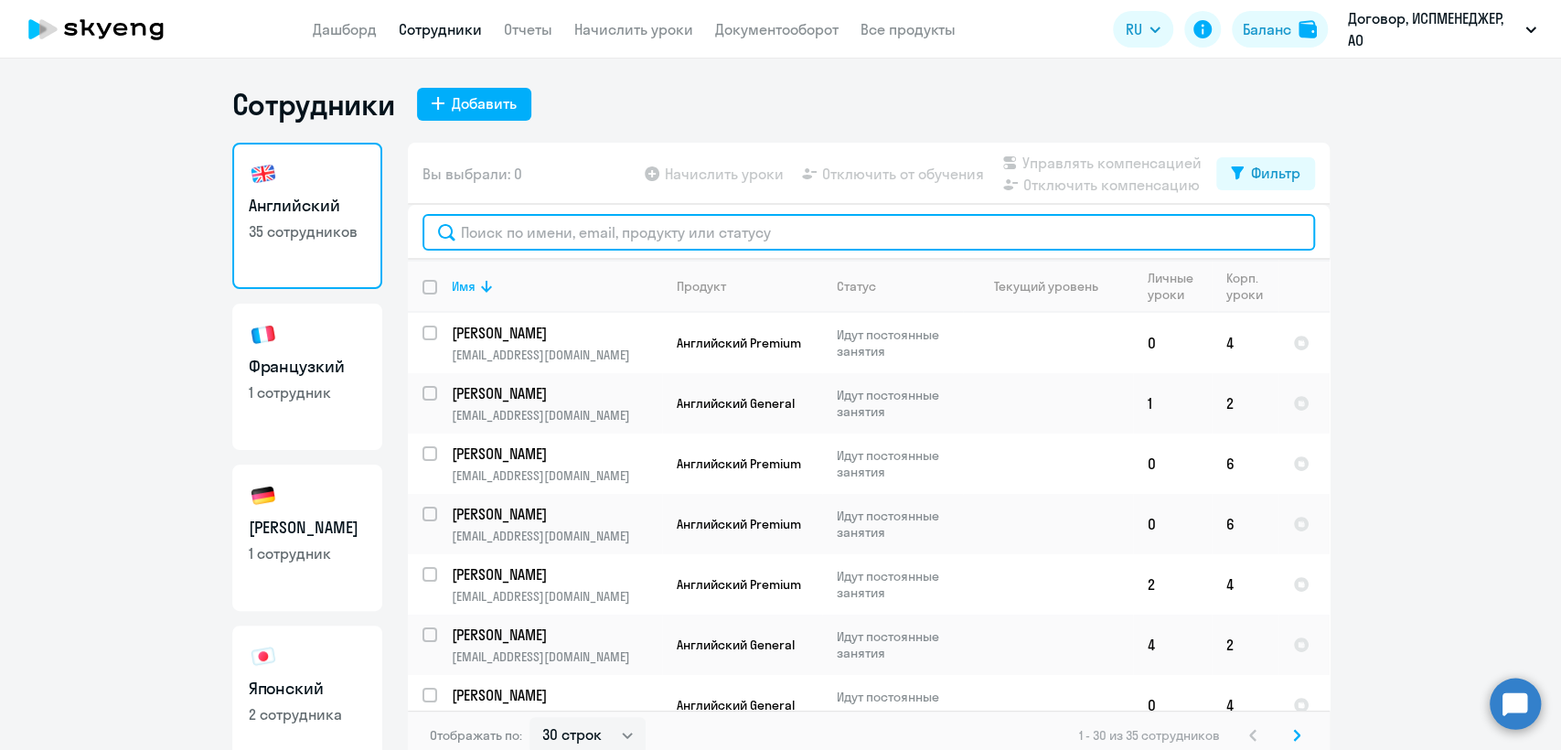
click at [475, 228] on input "text" at bounding box center [868, 232] width 892 height 37
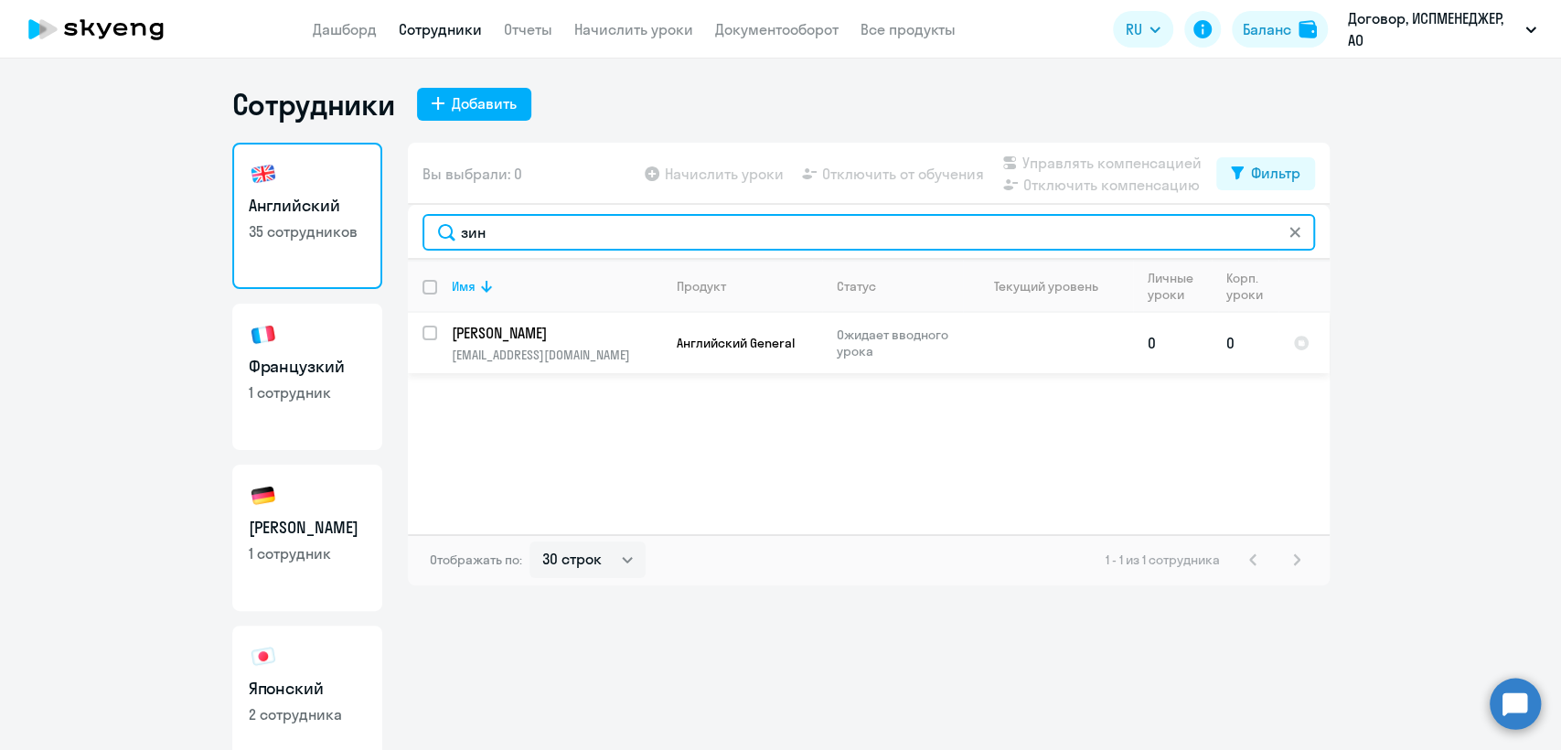
type input "зин"
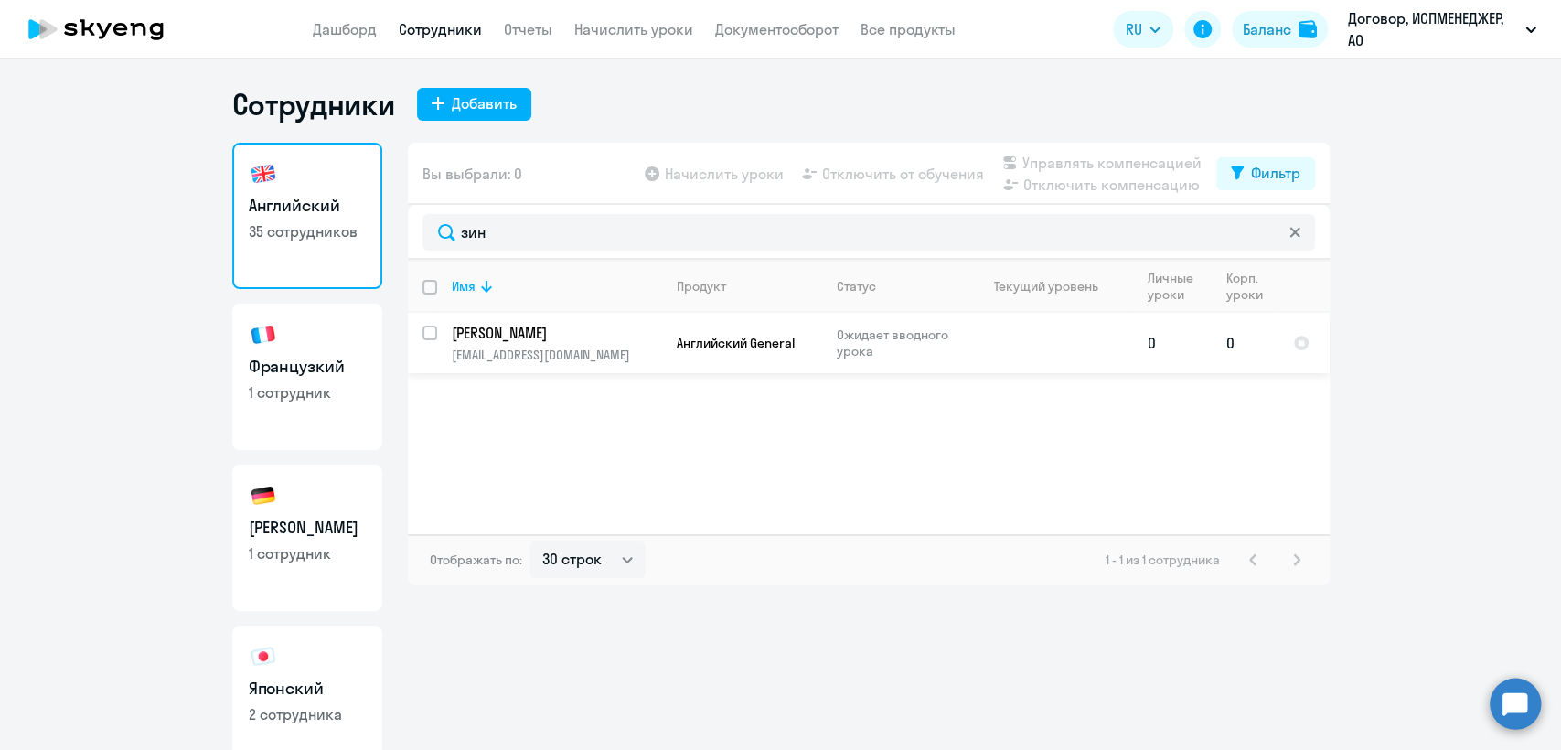
click at [562, 336] on p "[PERSON_NAME]" at bounding box center [555, 333] width 207 height 20
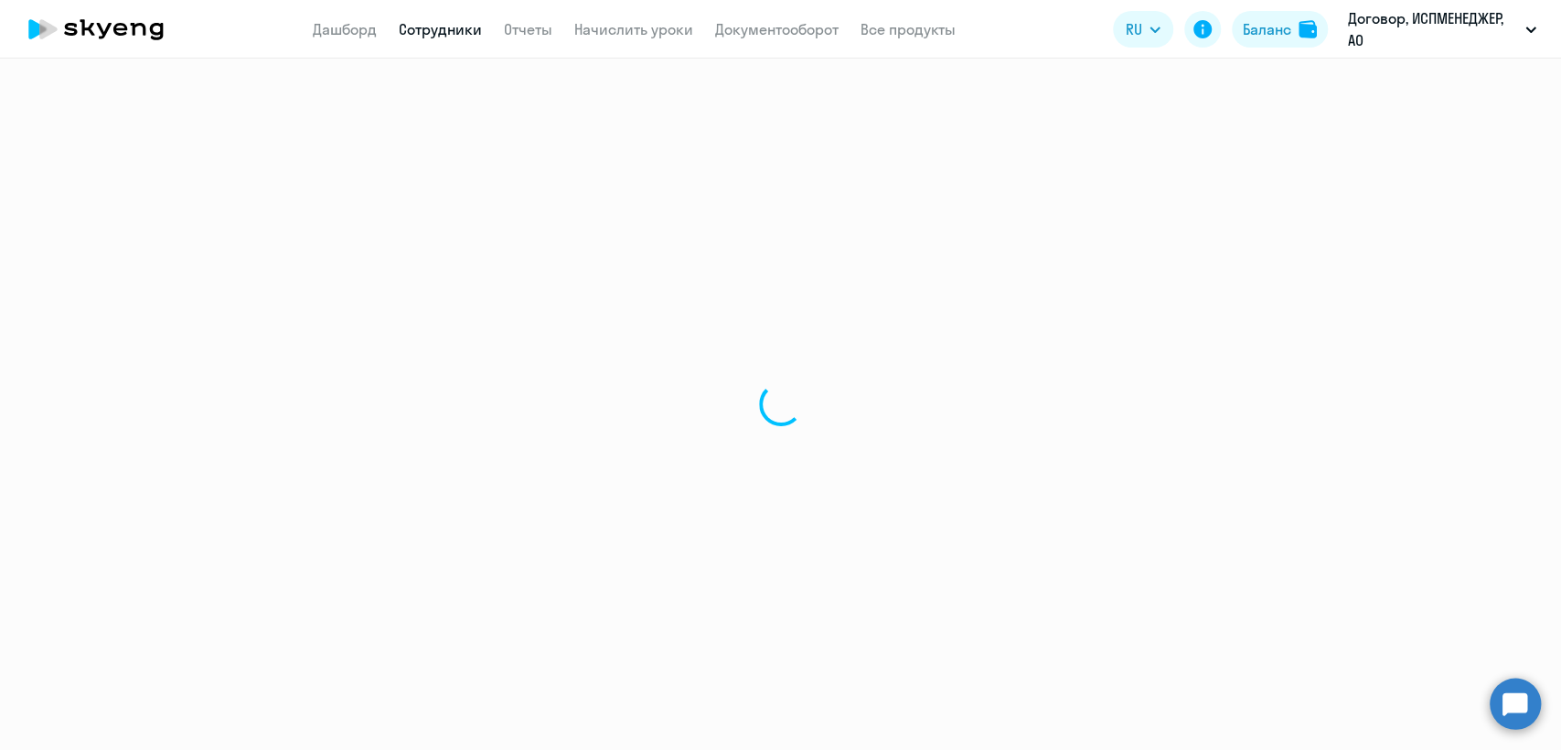
select select "english"
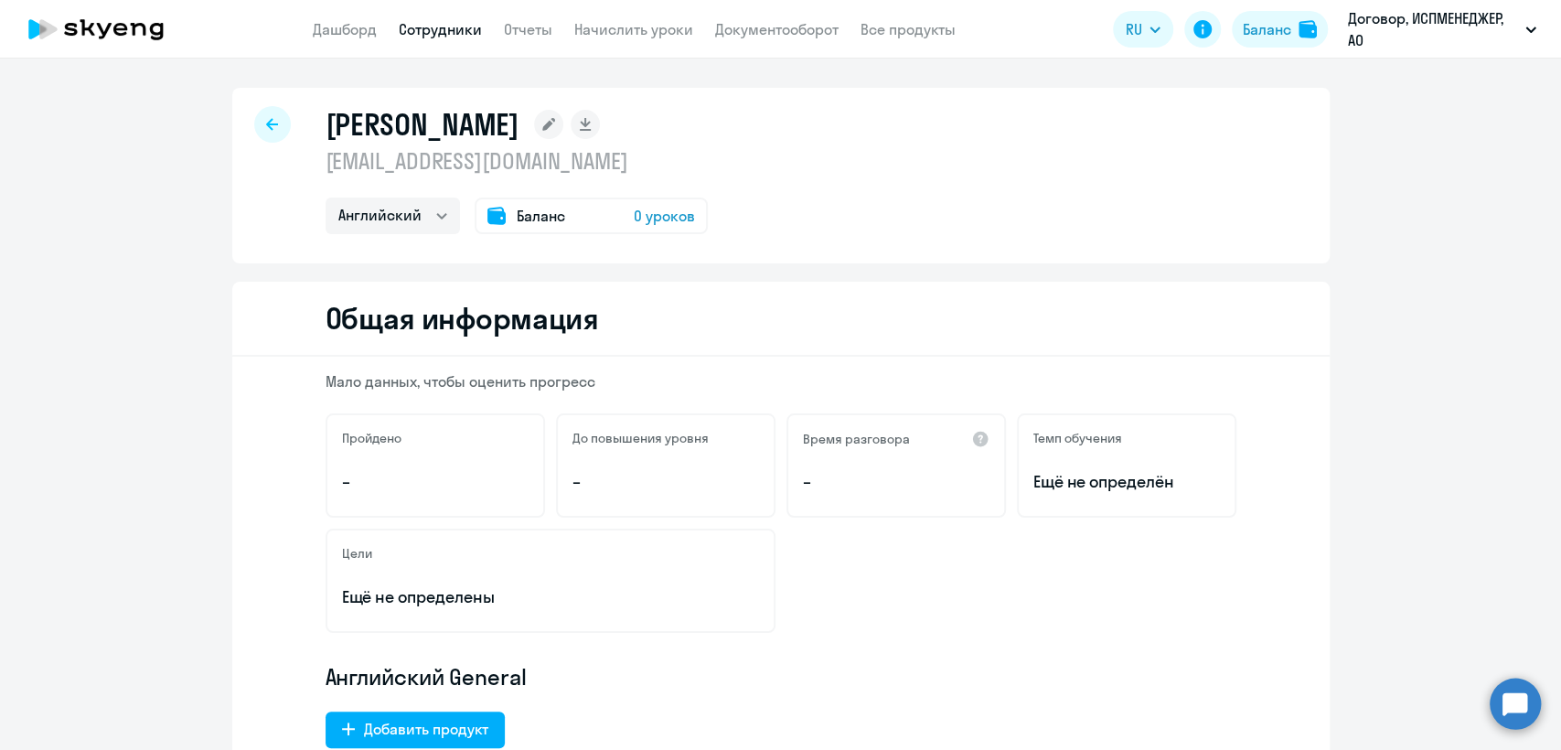
click at [539, 218] on span "Баланс" at bounding box center [541, 216] width 48 height 22
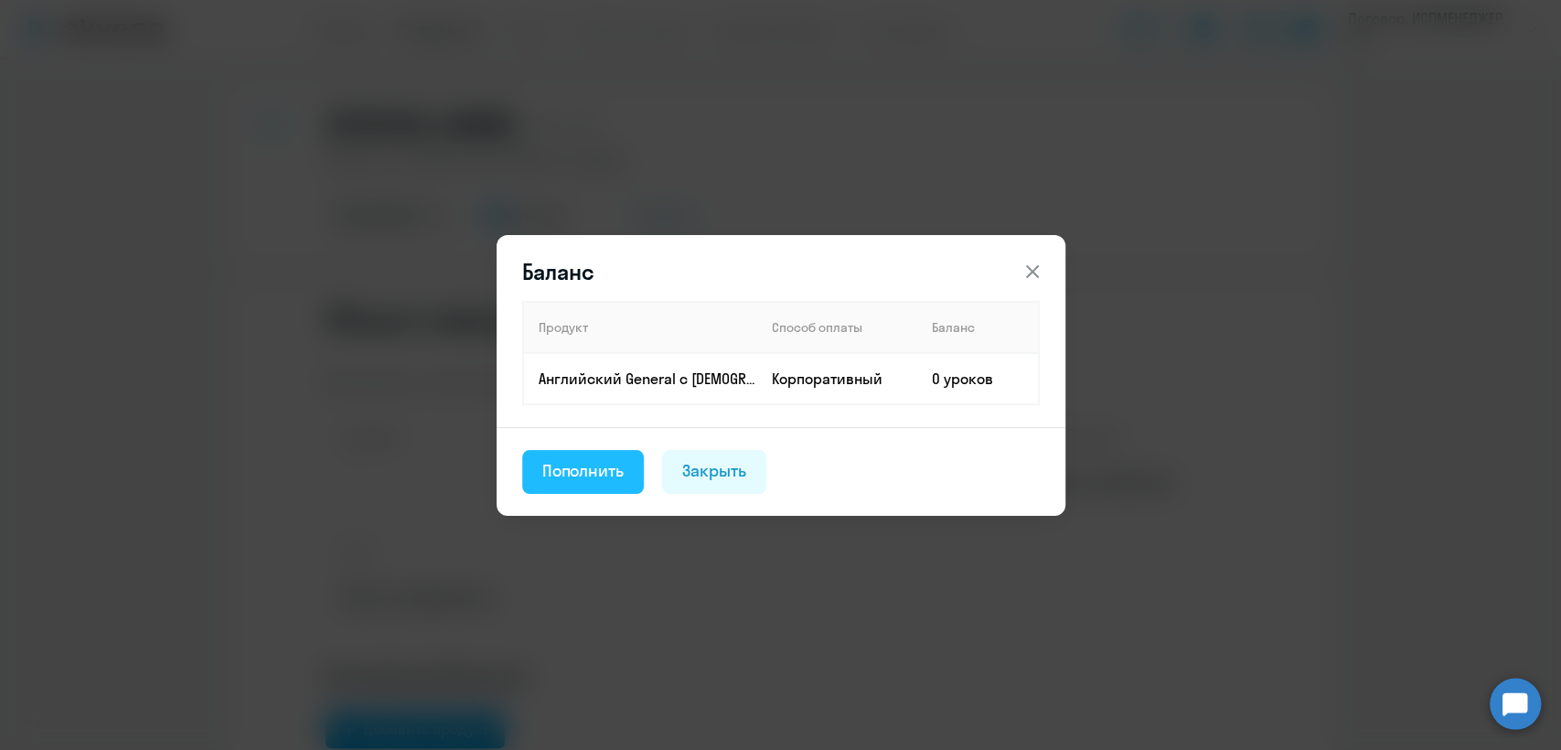
click at [592, 475] on div "Пополнить" at bounding box center [583, 471] width 82 height 24
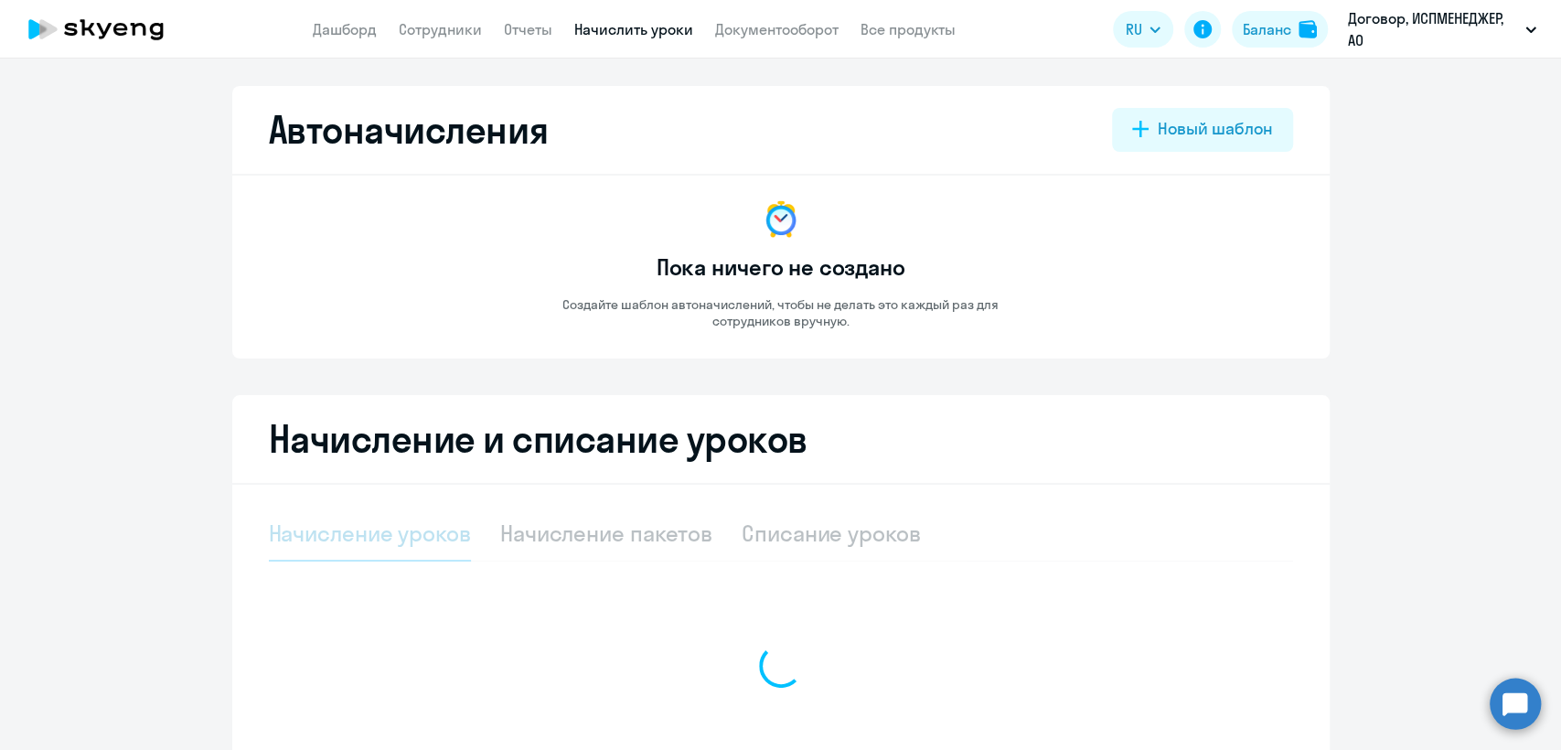
select select "10"
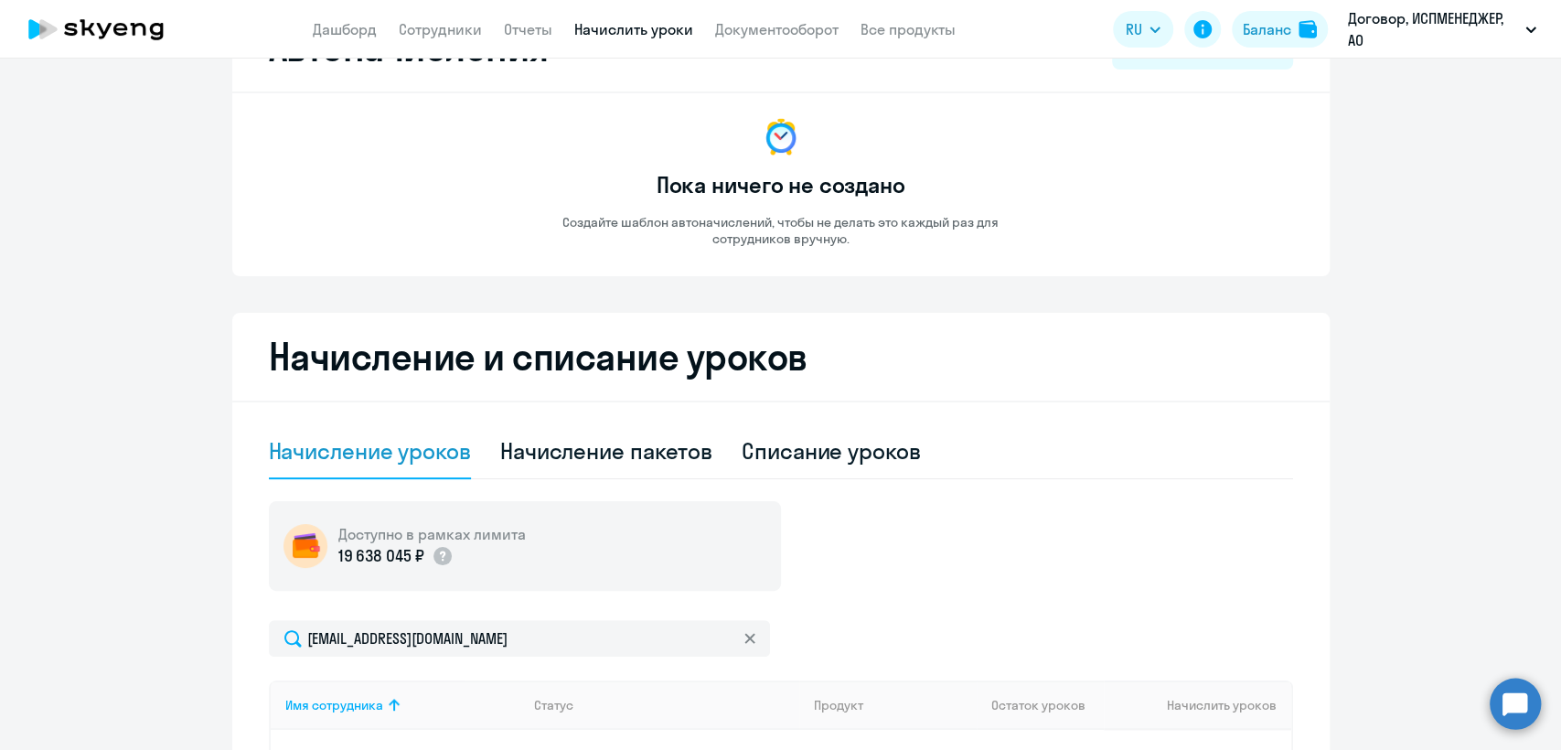
scroll to position [304, 0]
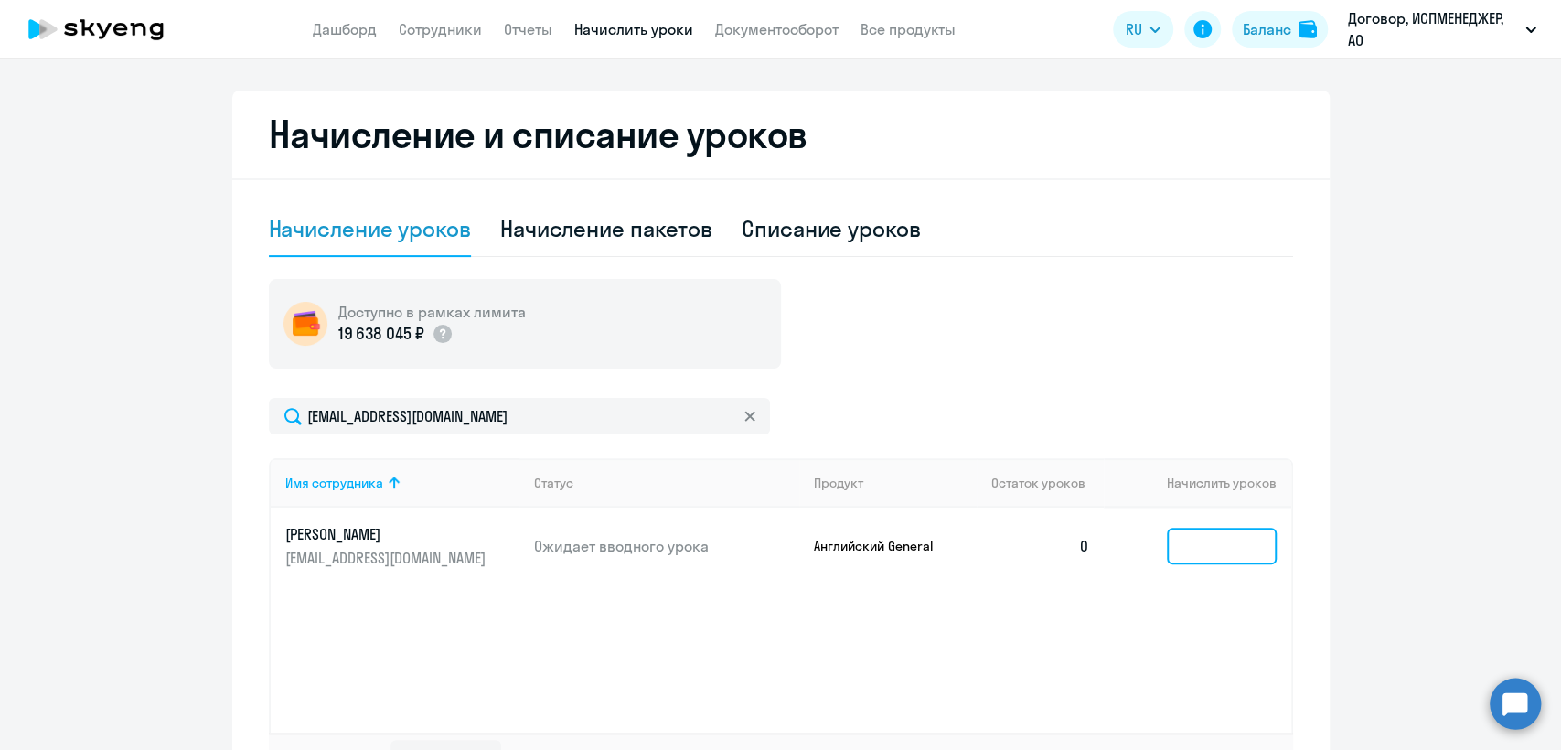
click at [1180, 550] on input at bounding box center [1222, 546] width 110 height 37
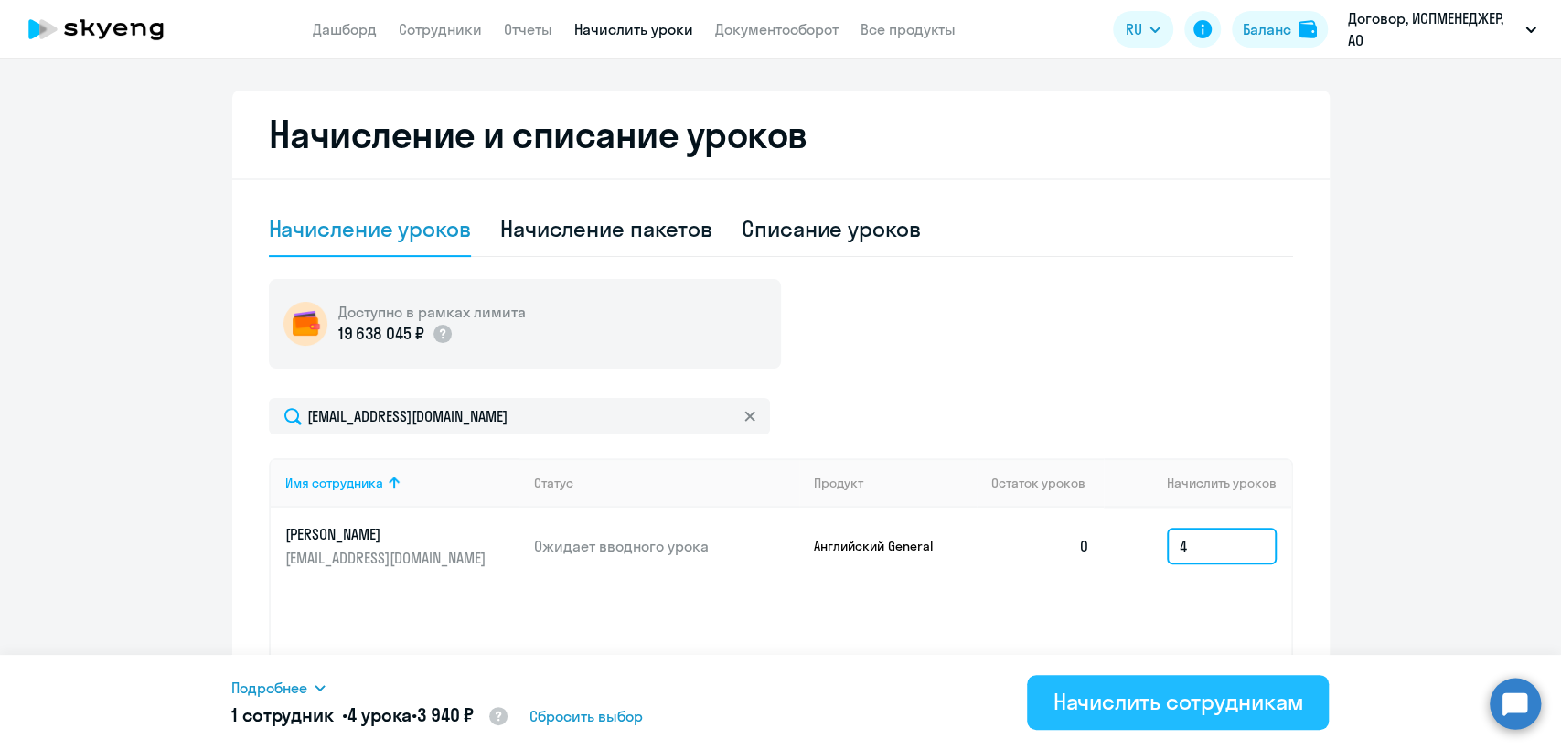
type input "4"
click at [1160, 699] on div "Начислить сотрудникам" at bounding box center [1177, 701] width 251 height 29
